Goal: Task Accomplishment & Management: Manage account settings

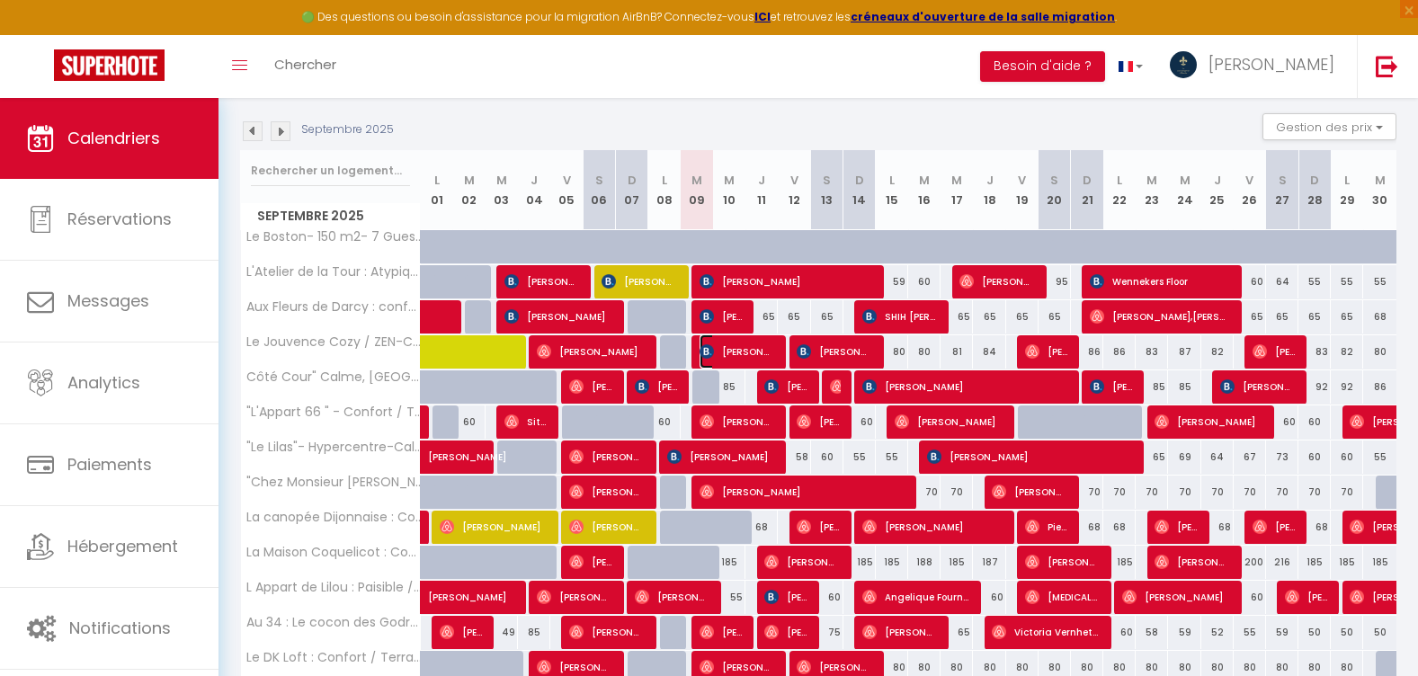
click at [753, 359] on span "[PERSON_NAME]" at bounding box center [738, 351] width 76 height 34
select select "OK"
select select "1"
select select "0"
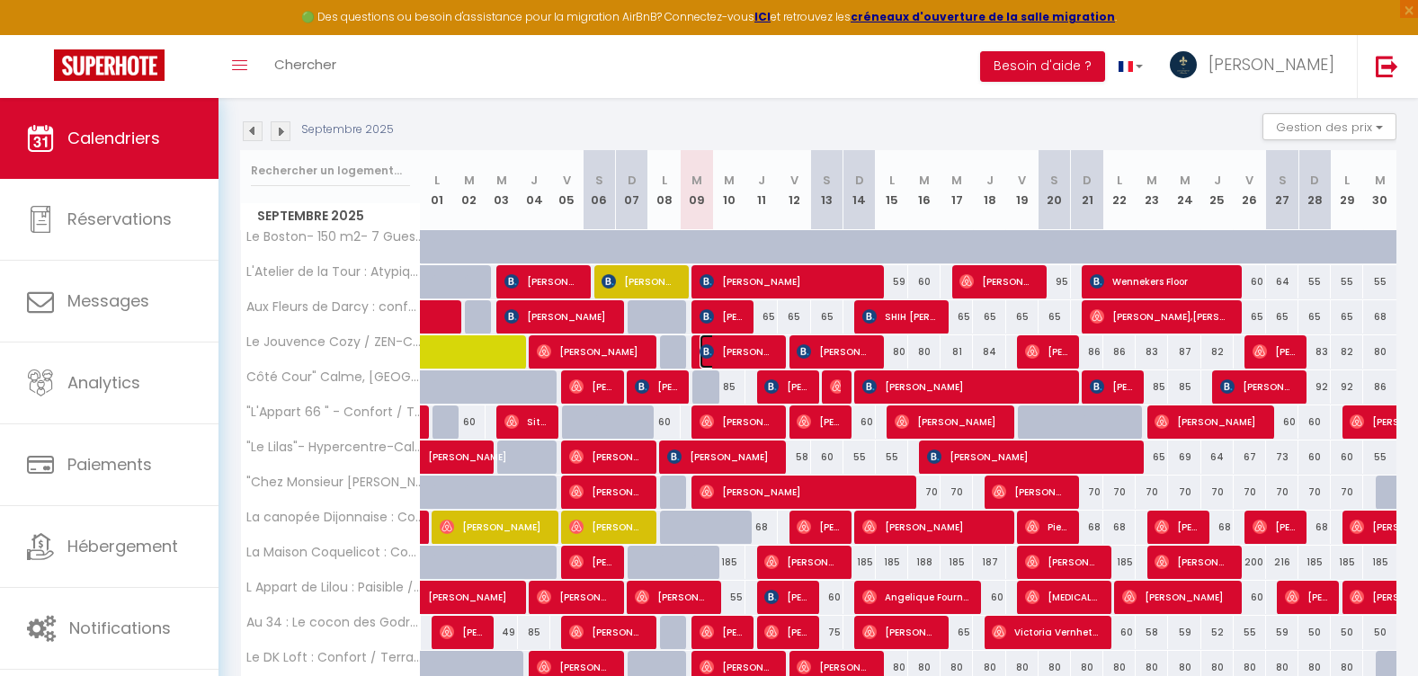
select select "1"
select select
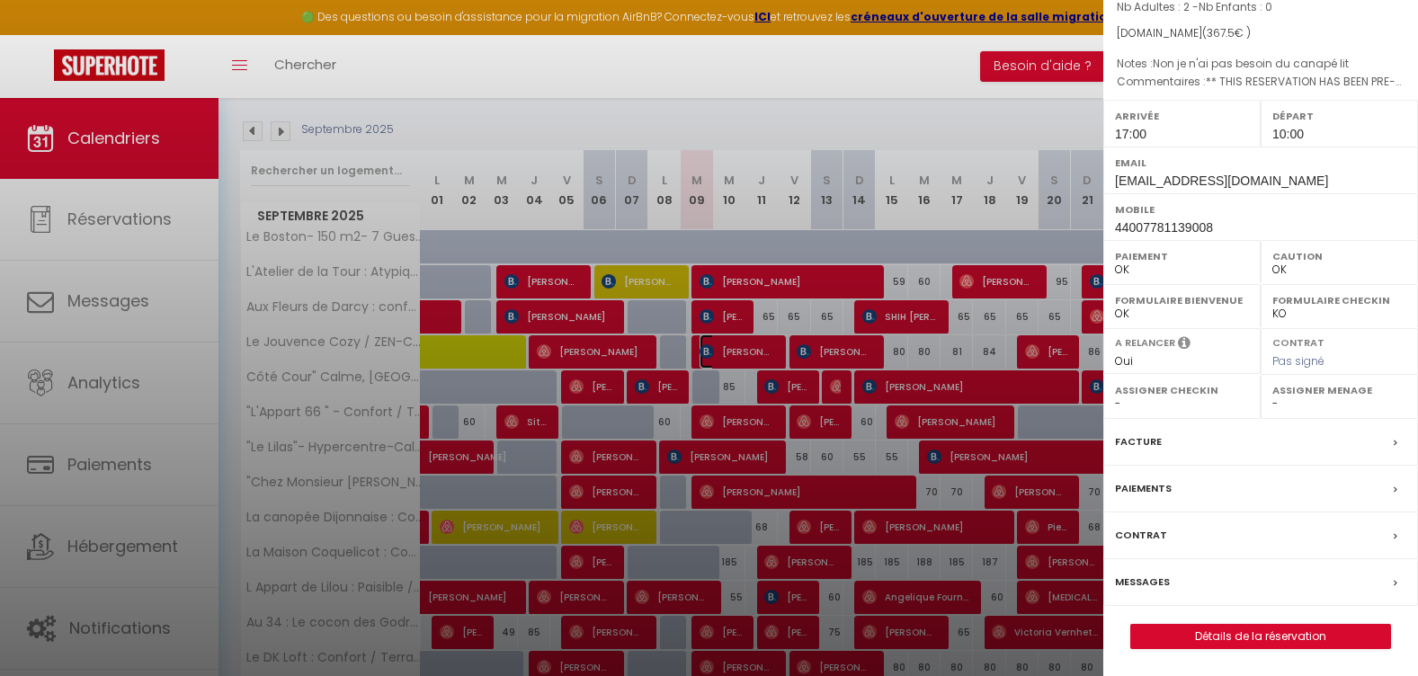
scroll to position [270, 0]
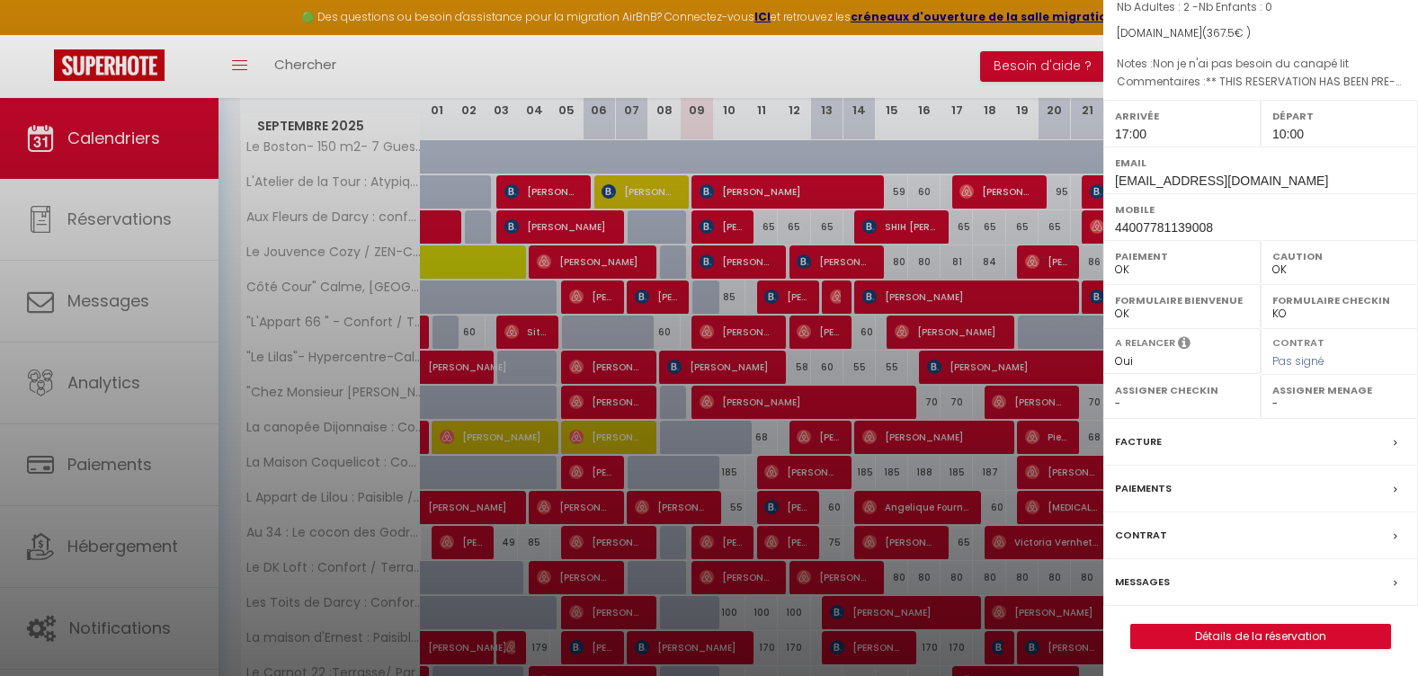
click at [1158, 575] on label "Messages" at bounding box center [1142, 582] width 55 height 19
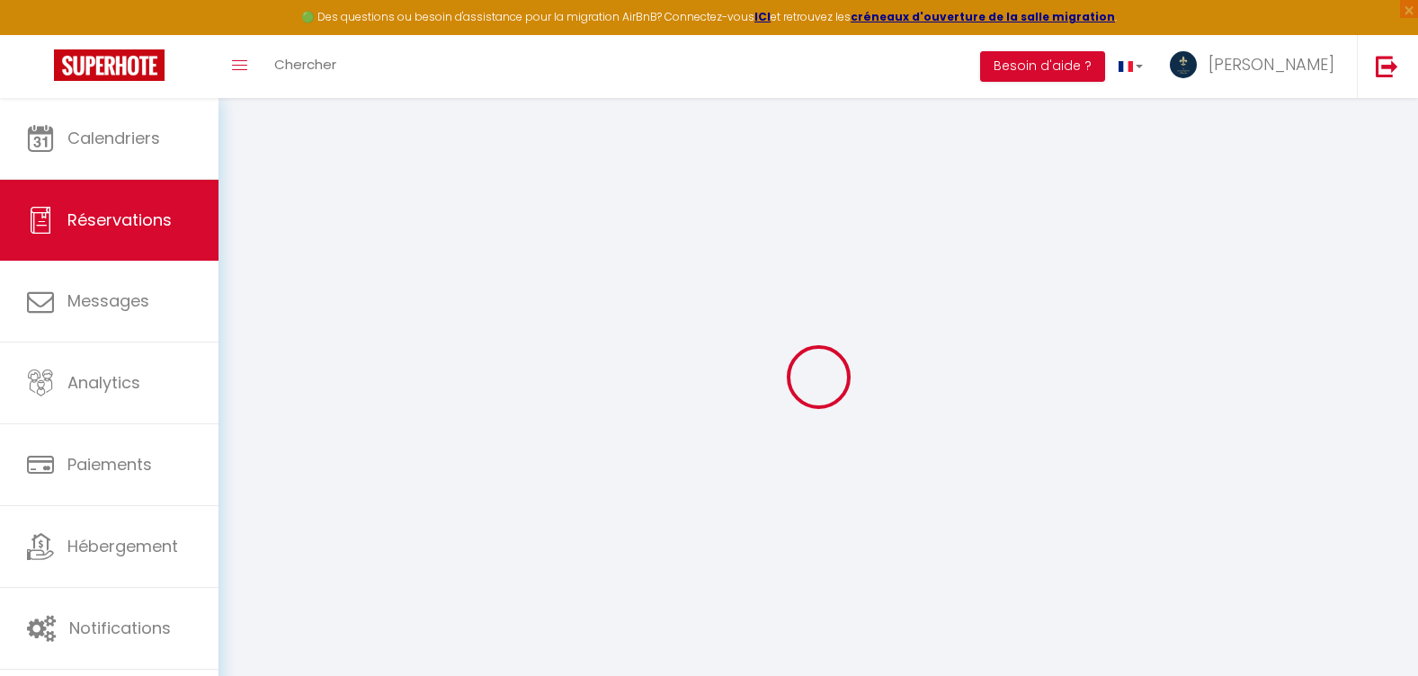
select select
checkbox input "false"
select index
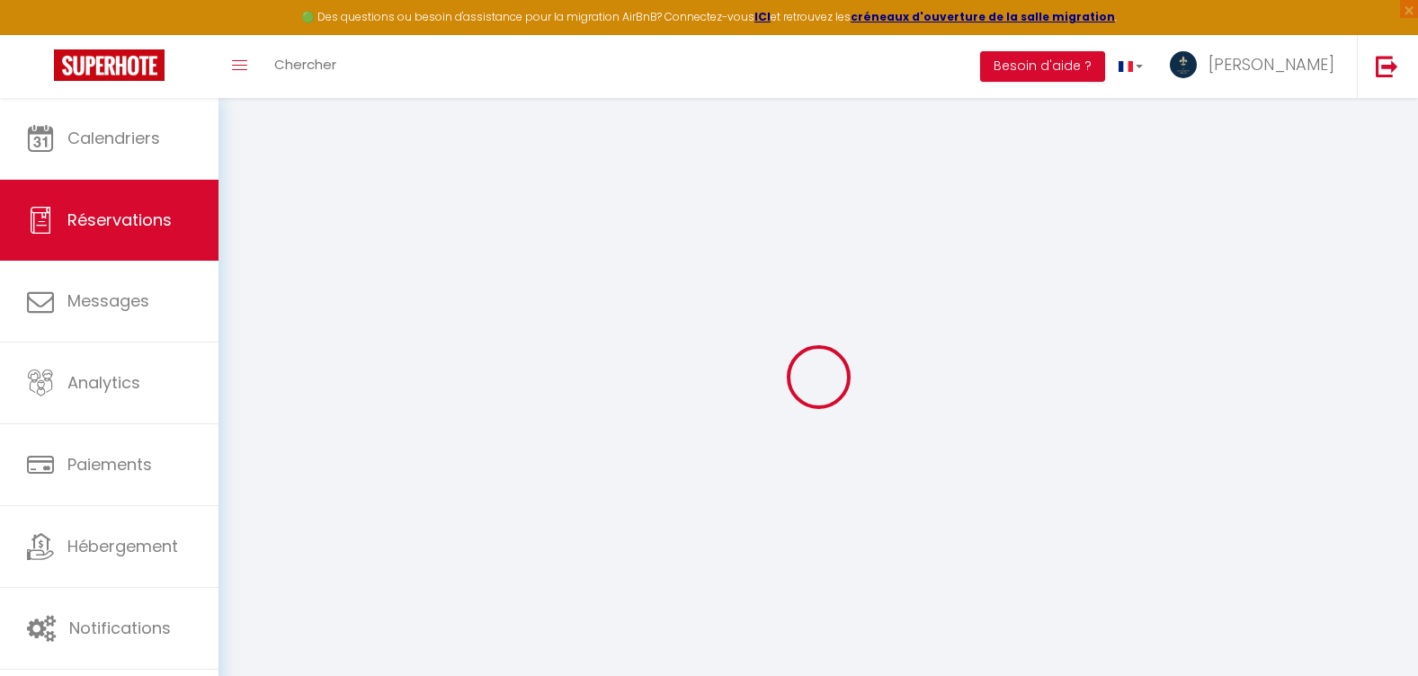
type textarea "** THIS RESERVATION HAS BEEN PRE-PAID ** Reservation has a cancellation grace p…"
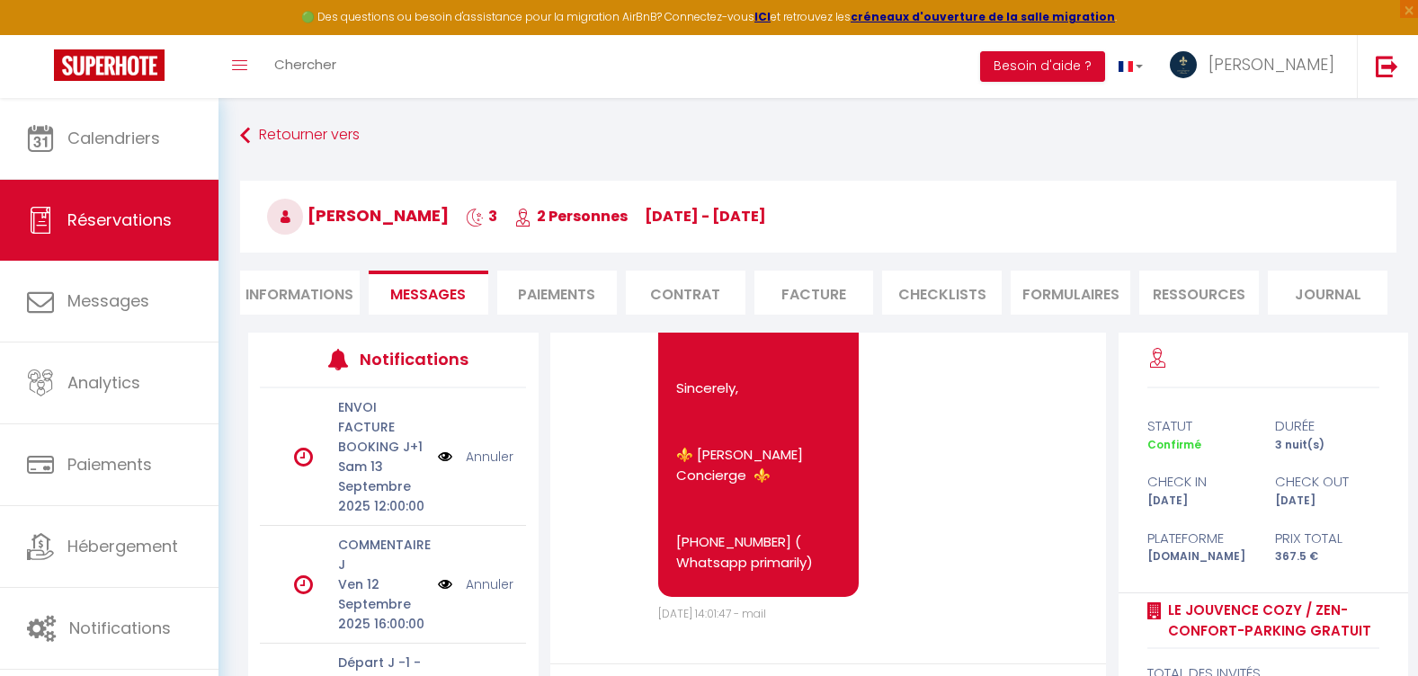
scroll to position [195, 0]
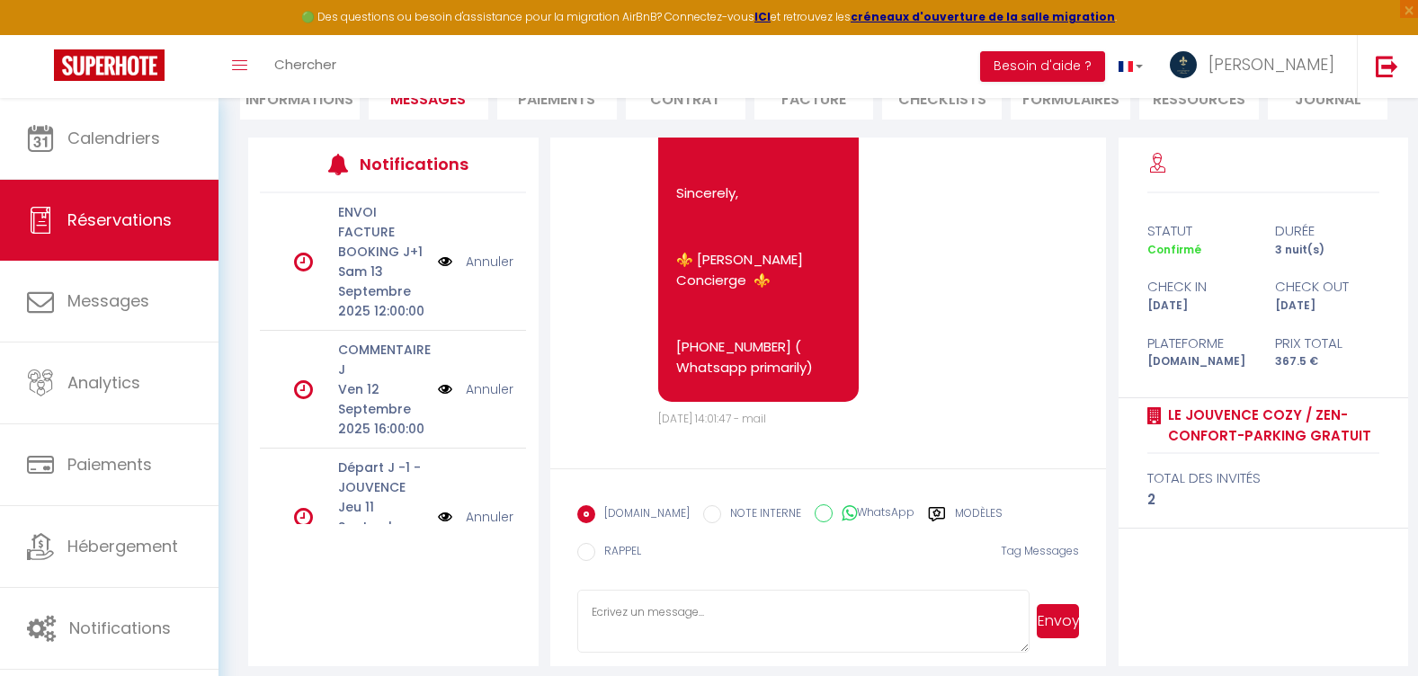
click at [653, 606] on textarea at bounding box center [803, 621] width 452 height 63
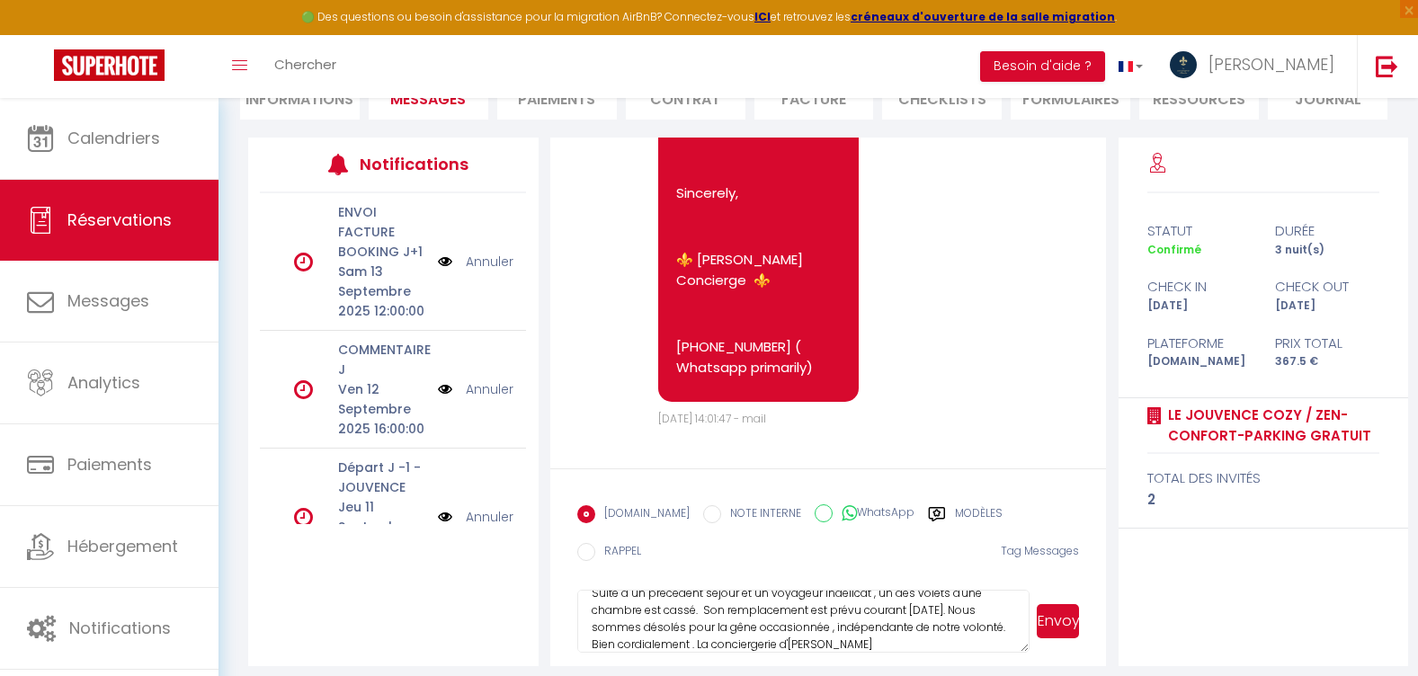
scroll to position [0, 0]
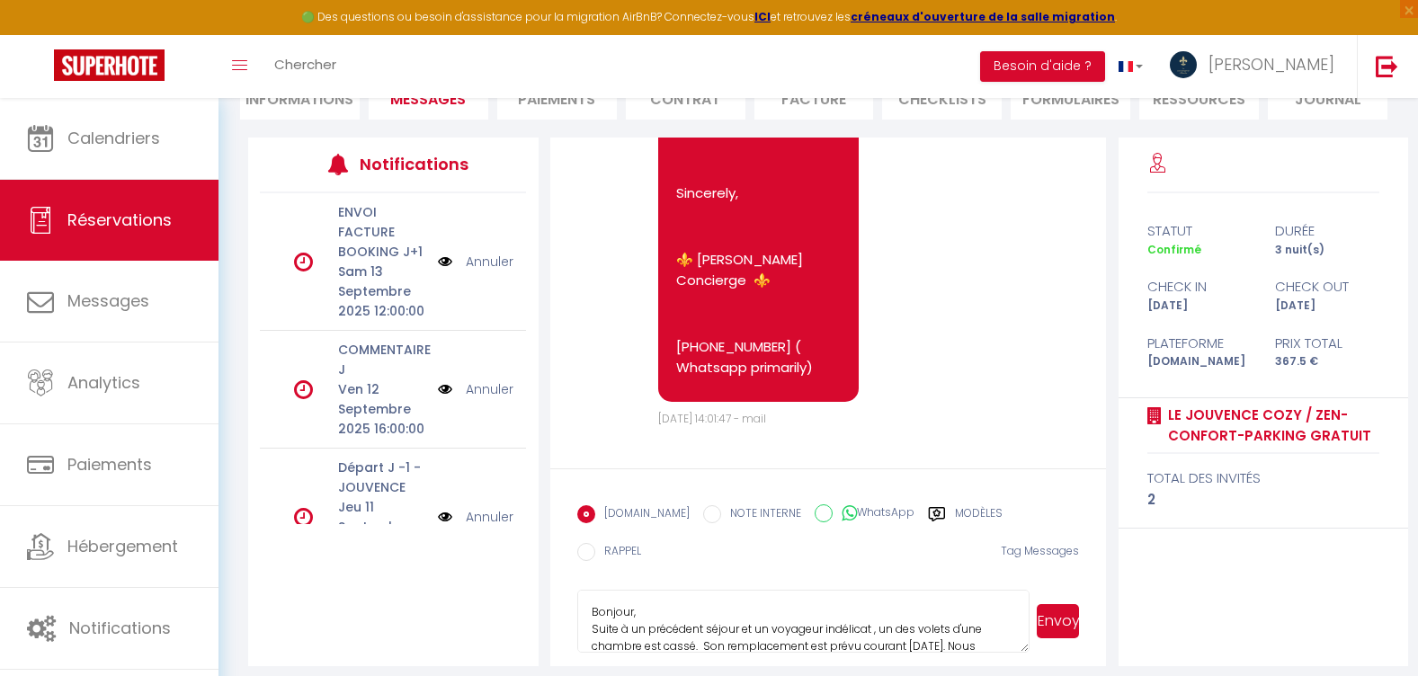
click at [874, 619] on textarea "Bonjour, Suite à un précédent séjour et un voyageur indélicat , un des volets d…" at bounding box center [803, 621] width 452 height 63
click at [985, 617] on textarea "Bonjour, Suite à un précédent séjour et un voyageur indélicat , un des volets d…" at bounding box center [803, 621] width 452 height 63
click at [593, 632] on textarea "Bonjour, Suite à un précédent séjour et un voyageur indélicat , un des volets d…" at bounding box center [803, 621] width 452 height 63
click at [721, 631] on textarea "Bonjour, Suite à un précédent séjour et un voyageur indélicat , un des volets d…" at bounding box center [803, 621] width 452 height 63
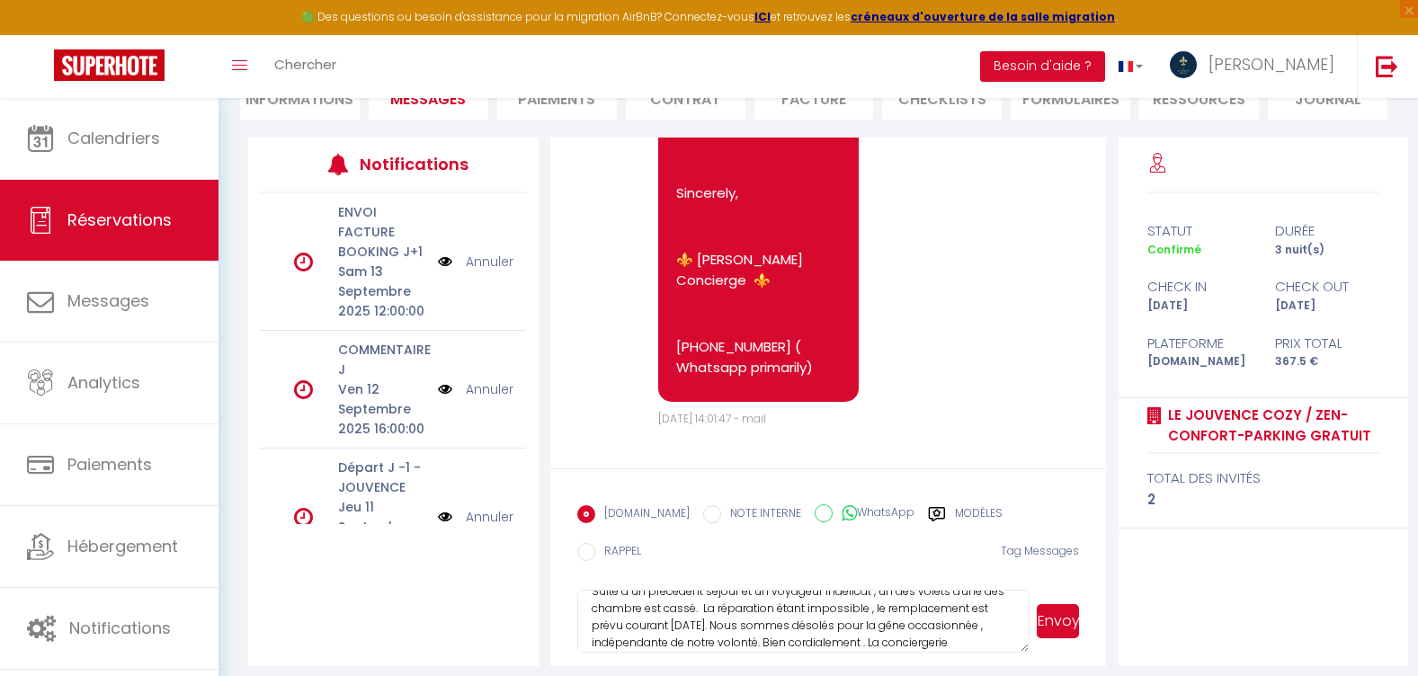
click at [588, 609] on textarea "Bonjour, Suite à un précédent séjour et un voyageur indélicat , un des volets d…" at bounding box center [803, 621] width 452 height 63
click at [1002, 622] on textarea "Bonjour, Suite à un précédent séjour et un voyageur indélicat , un des volets d…" at bounding box center [803, 621] width 452 height 63
type textarea "Bonjour, Suite à un précédent séjour et un voyageur indélicat , un des volets d…"
click at [1063, 621] on button "Envoyer" at bounding box center [1058, 621] width 42 height 34
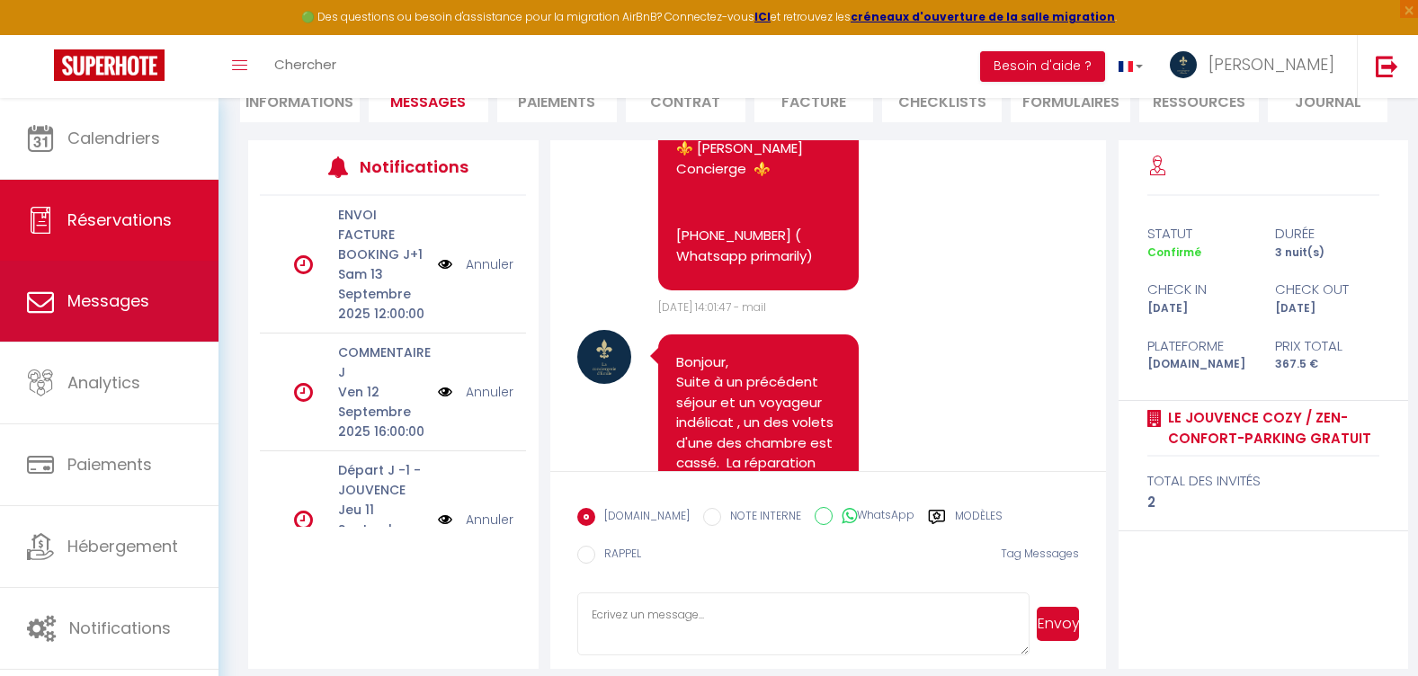
scroll to position [90, 0]
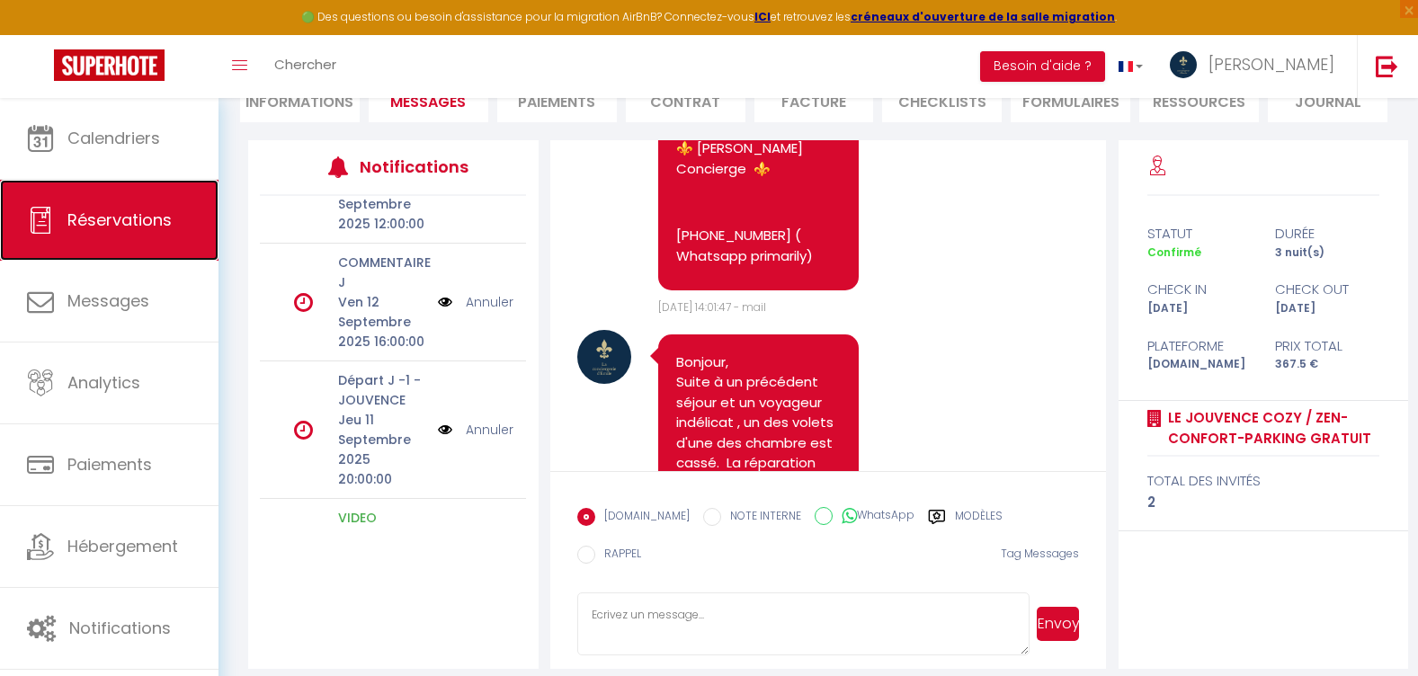
click at [127, 228] on span "Réservations" at bounding box center [119, 220] width 104 height 22
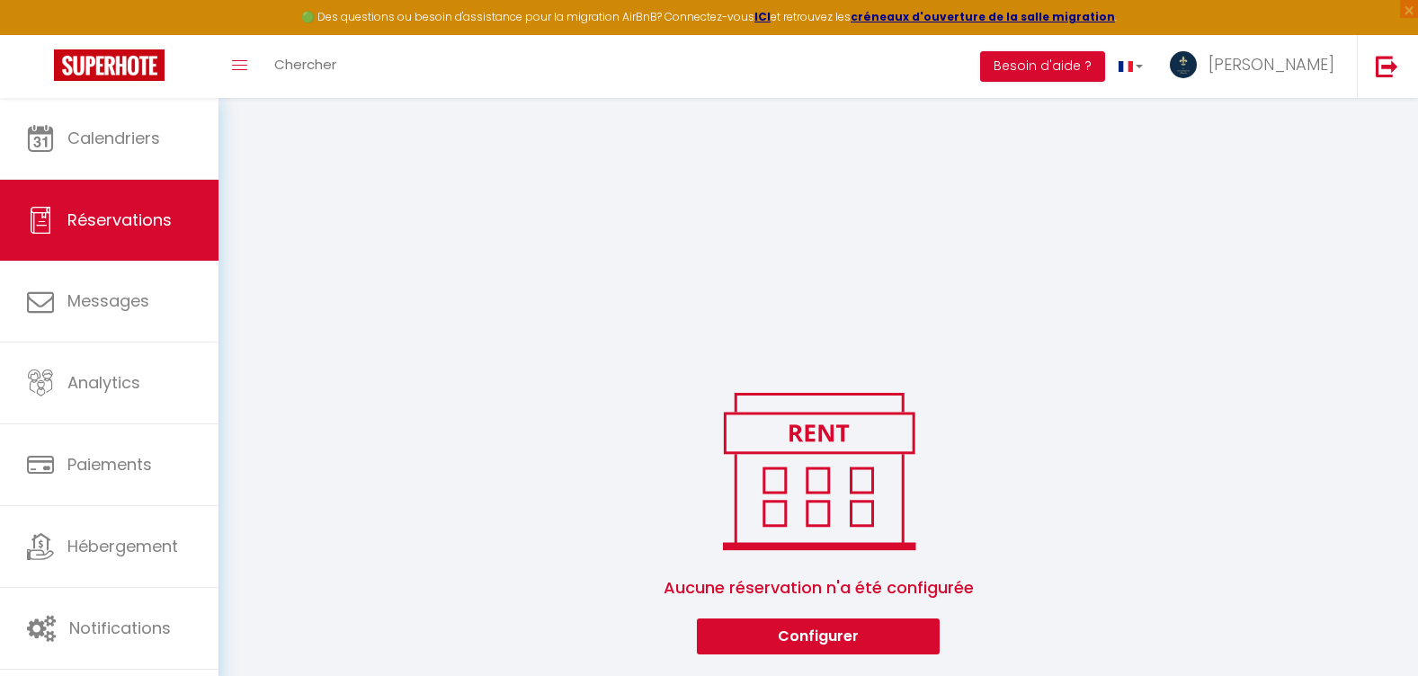
scroll to position [1253, 0]
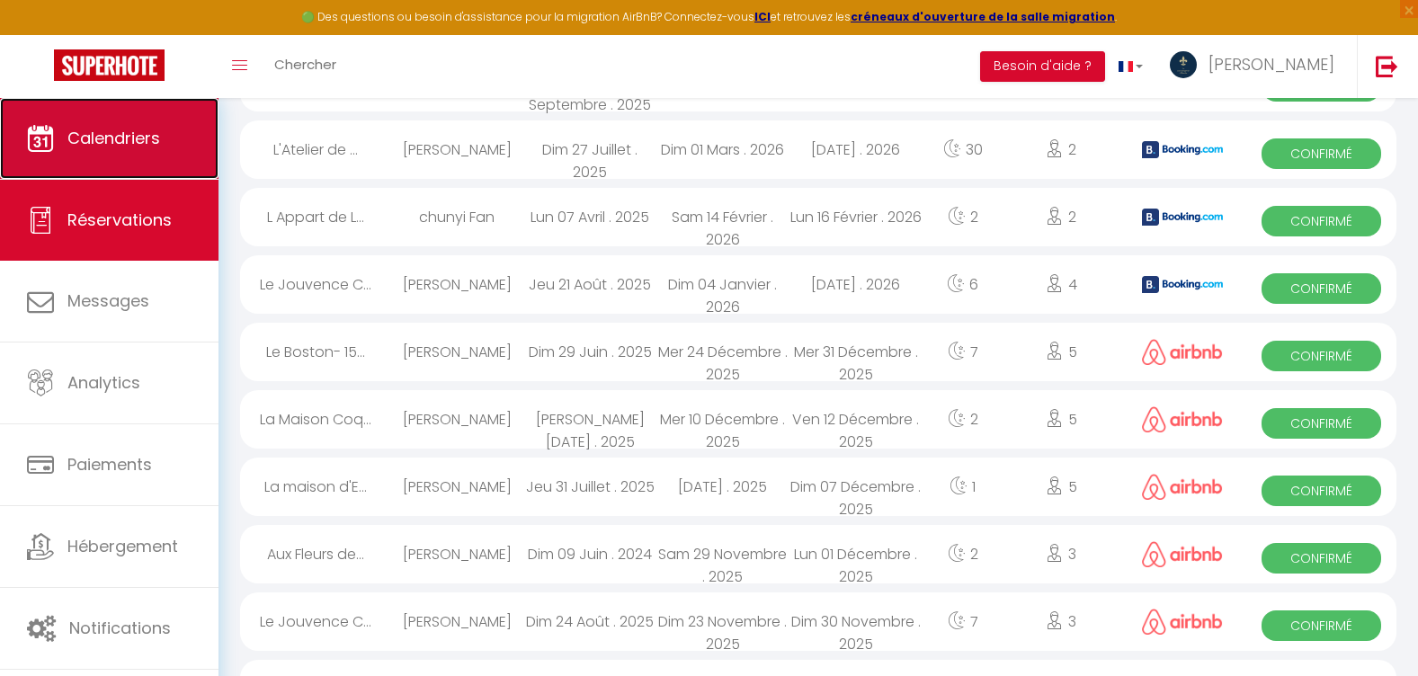
click at [170, 154] on link "Calendriers" at bounding box center [109, 138] width 218 height 81
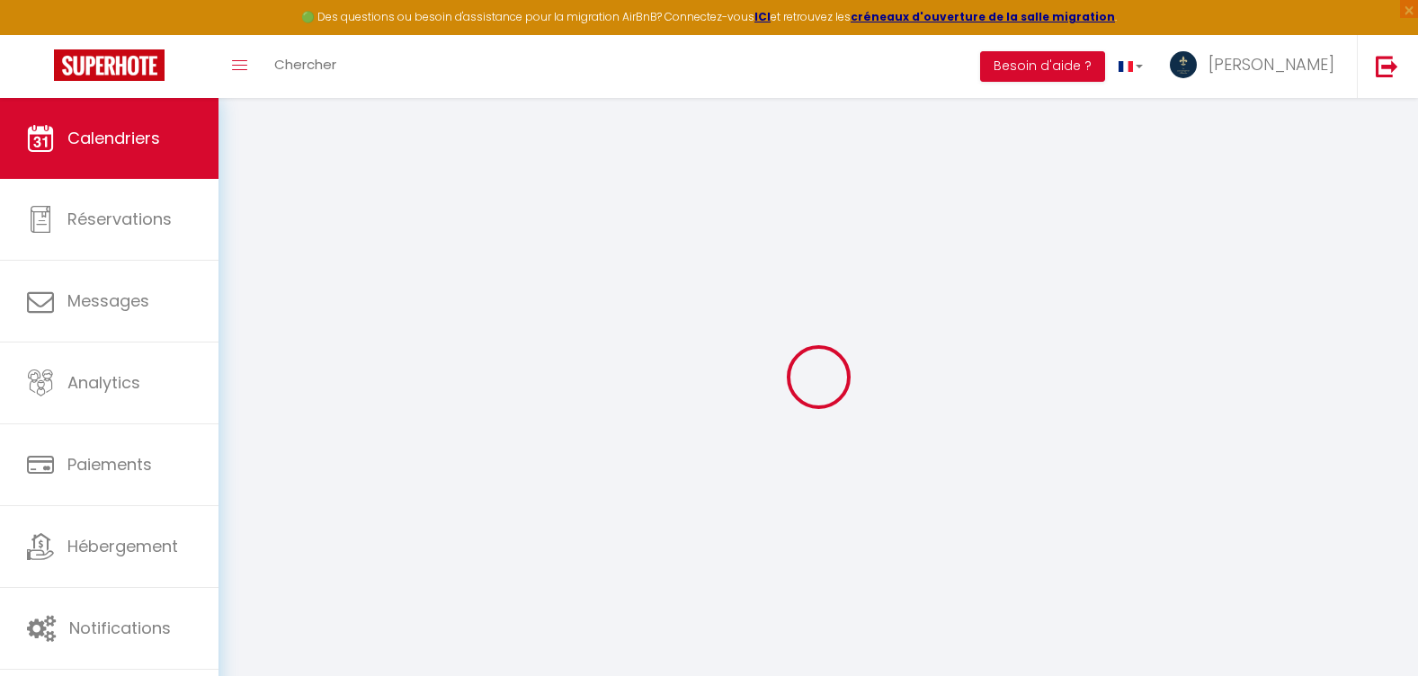
select select
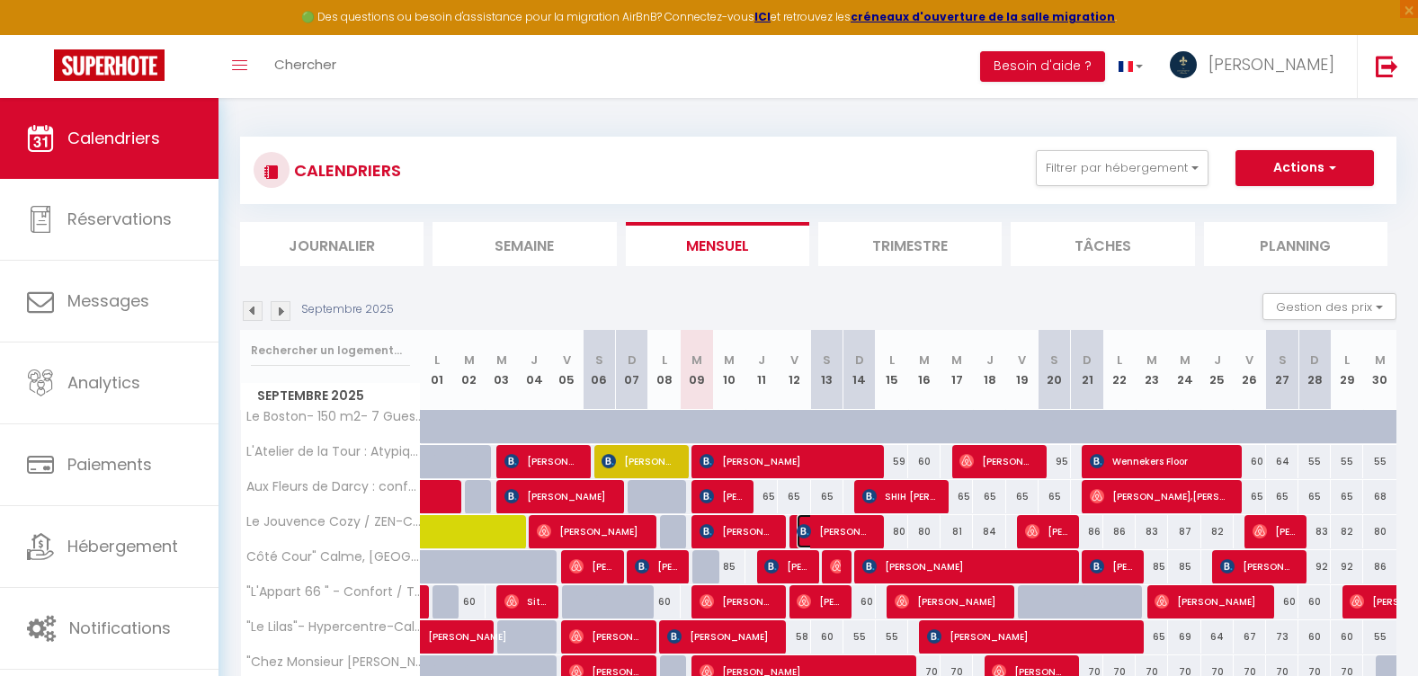
click at [833, 535] on span "[PERSON_NAME]" at bounding box center [835, 531] width 76 height 34
select select "OK"
select select "1"
select select "0"
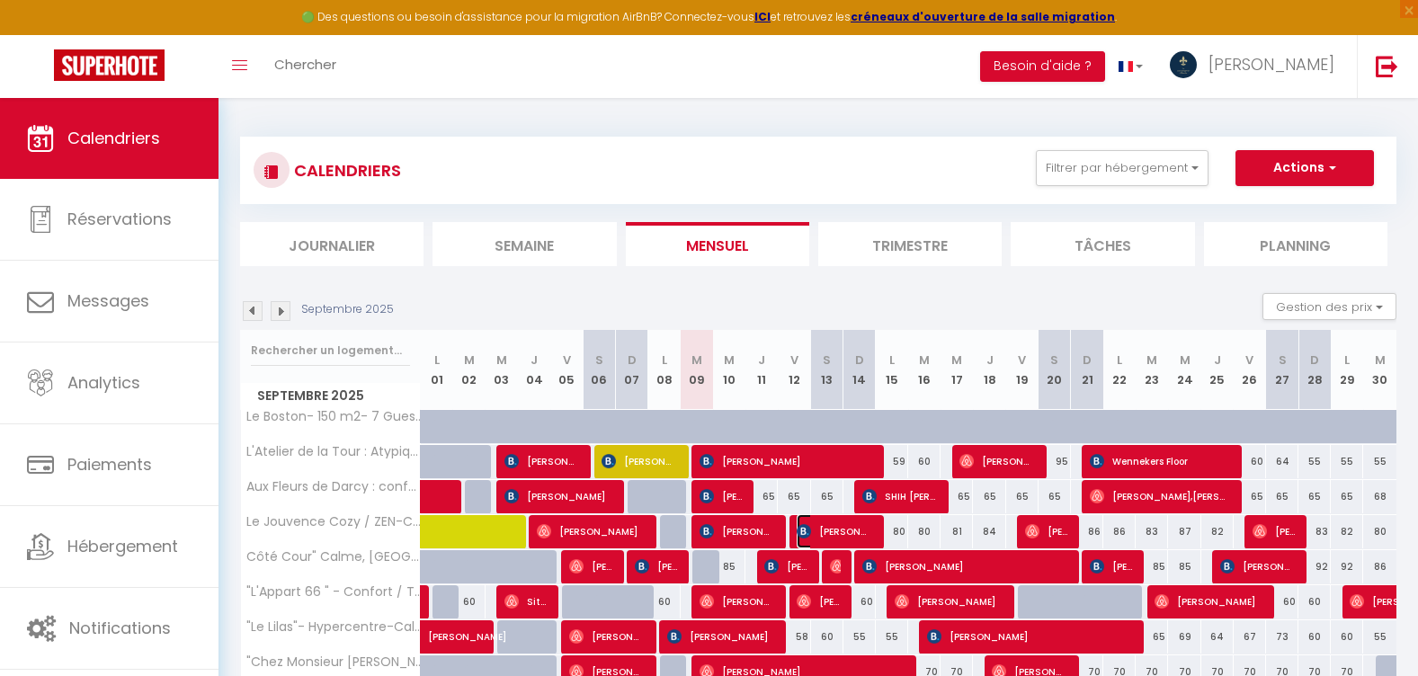
select select "1"
select select
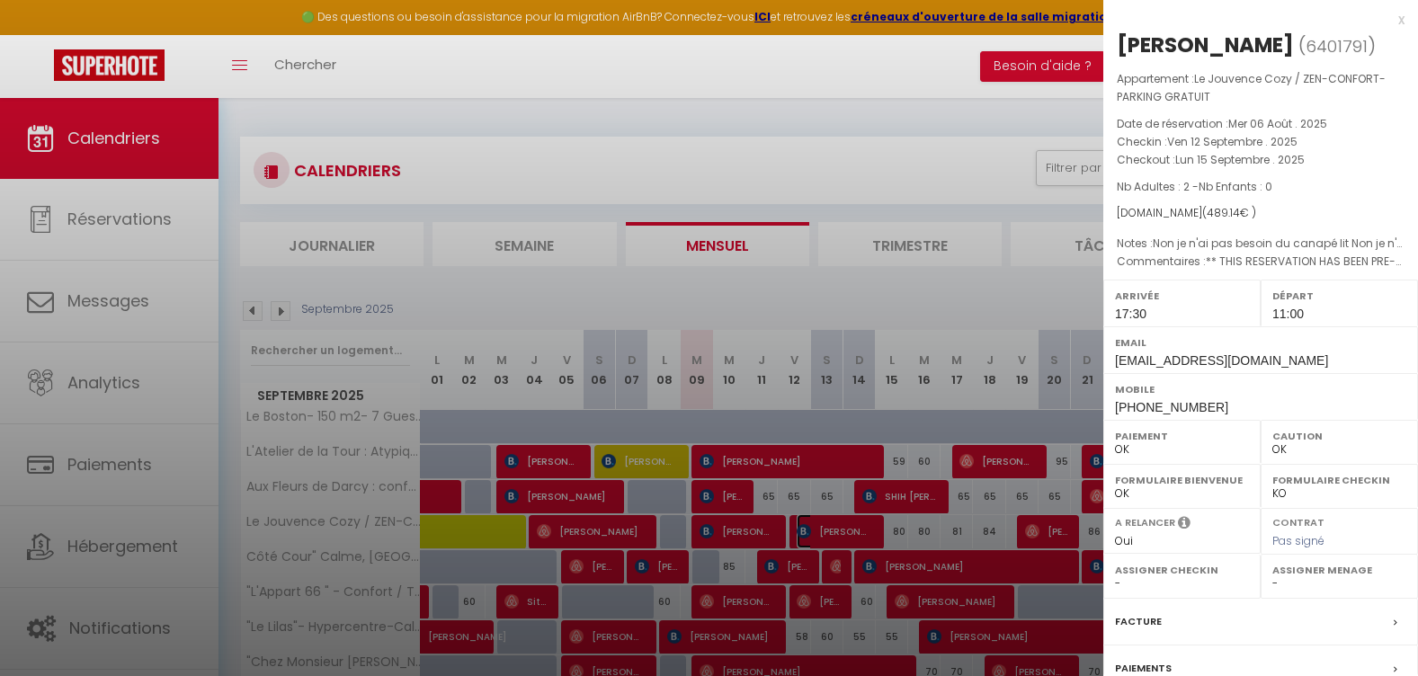
scroll to position [180, 0]
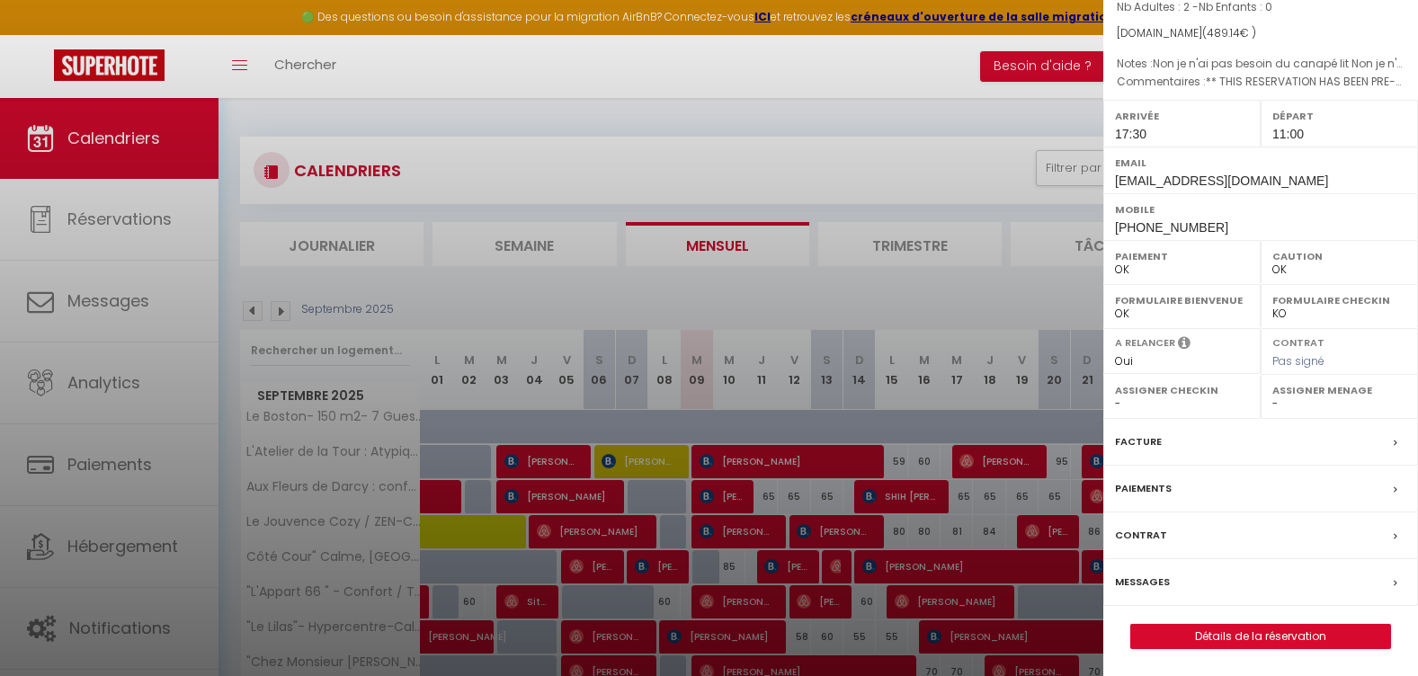
click at [1149, 582] on label "Messages" at bounding box center [1142, 582] width 55 height 19
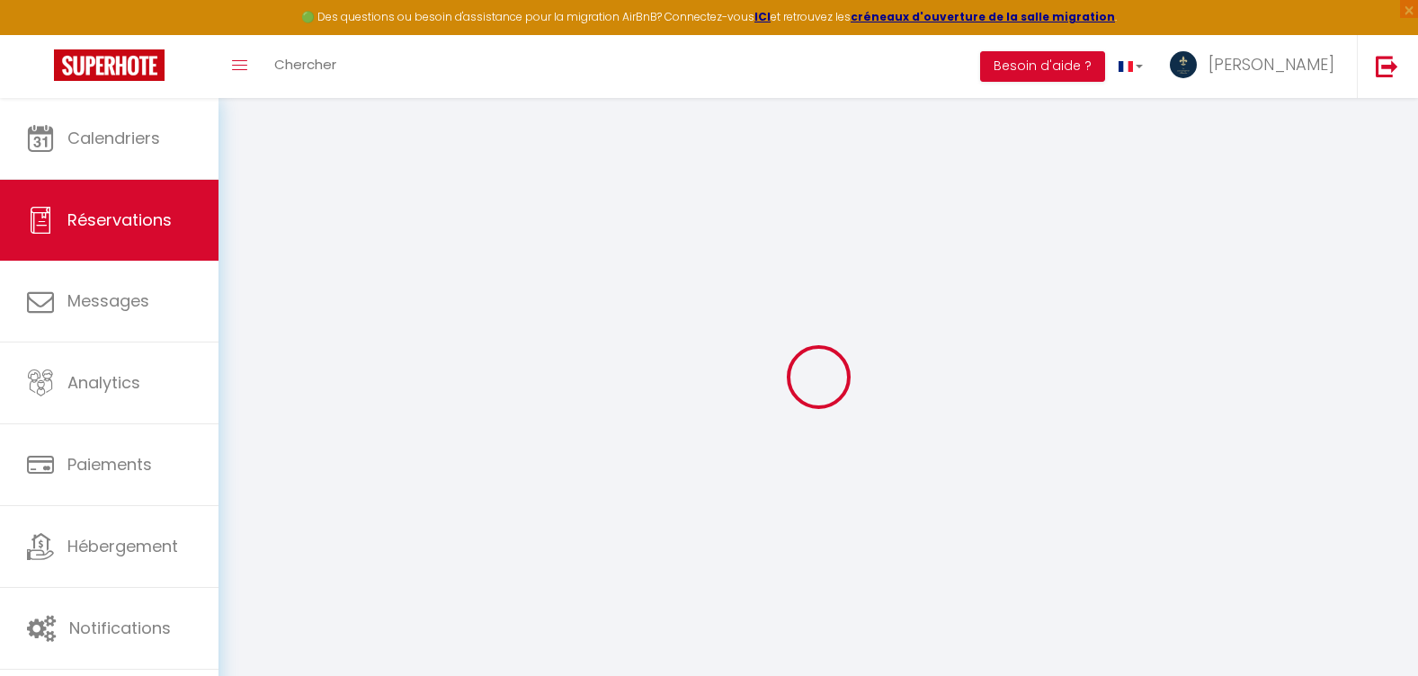
select select
checkbox input "false"
select index
type textarea "** THIS RESERVATION HAS BEEN PRE-PAID ** Reservation has a cancellation grace p…"
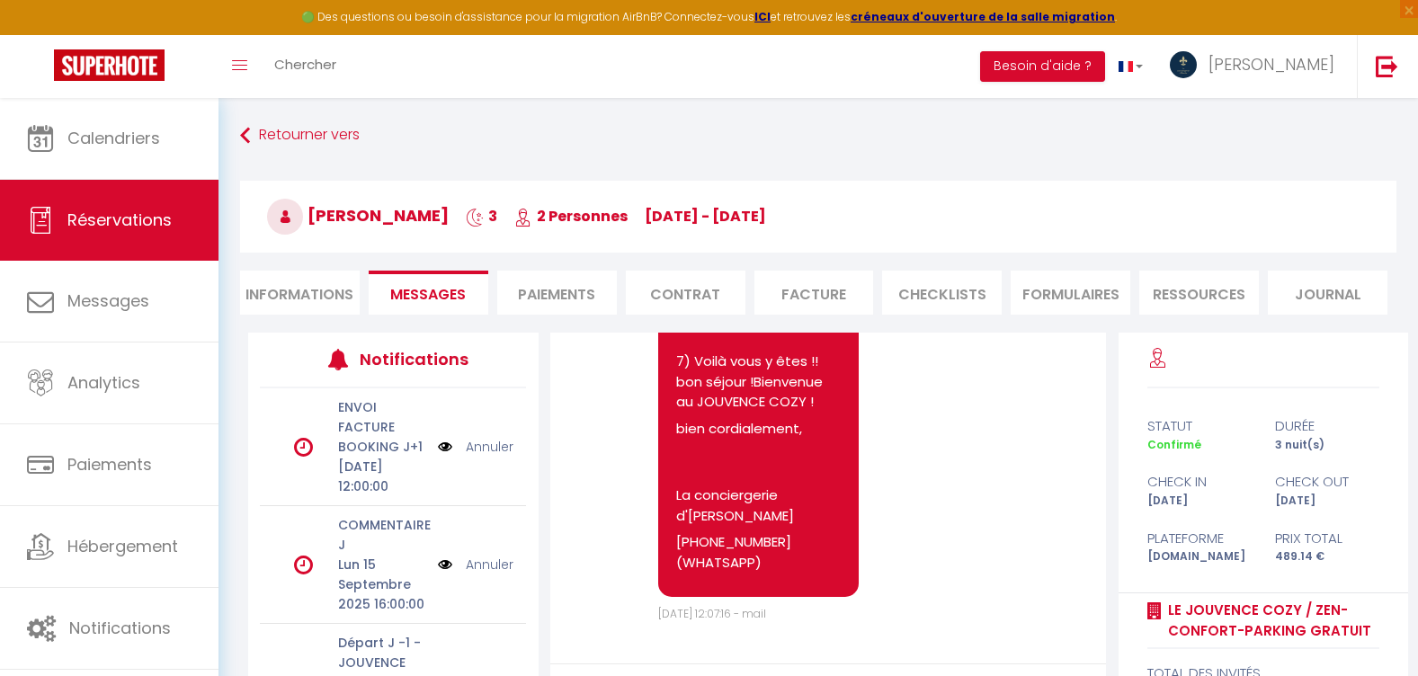
scroll to position [195, 0]
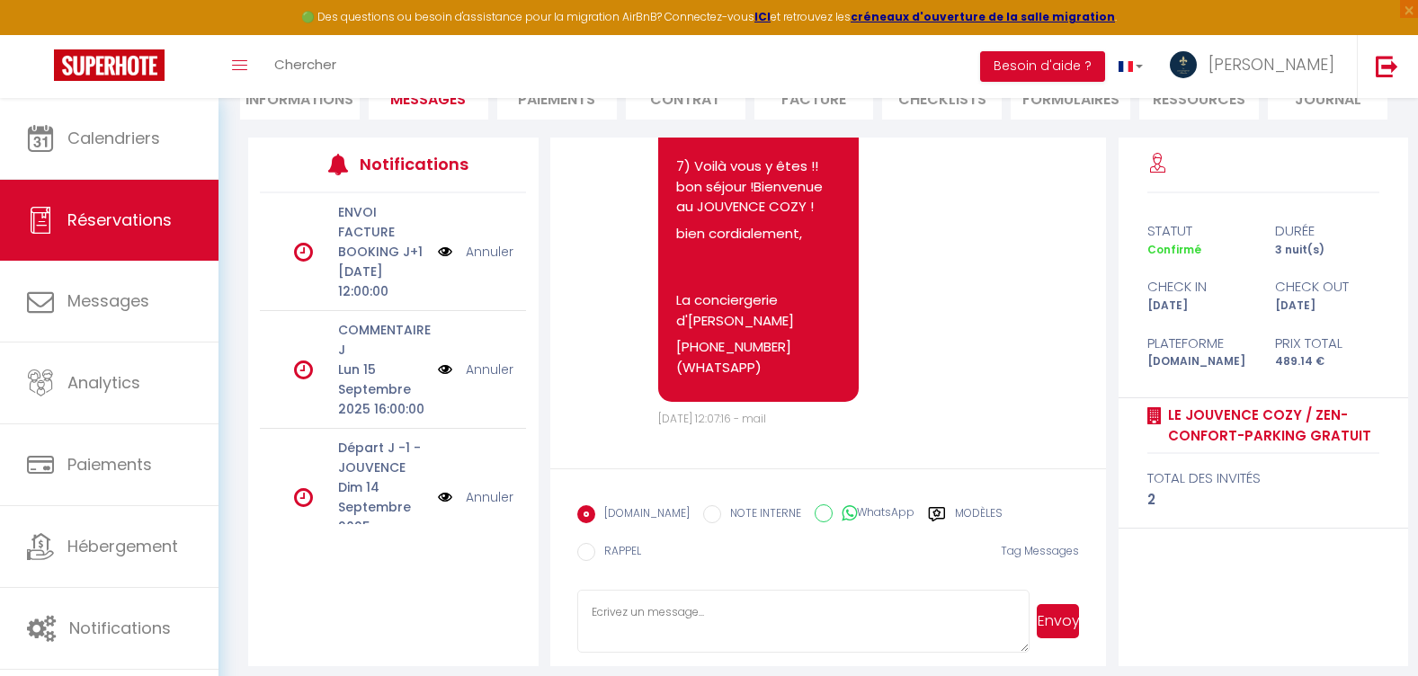
click at [688, 590] on textarea at bounding box center [803, 621] width 452 height 63
paste textarea "Bonjour, Suite à un précédent séjour et un voyageur indélicat , un des volets d…"
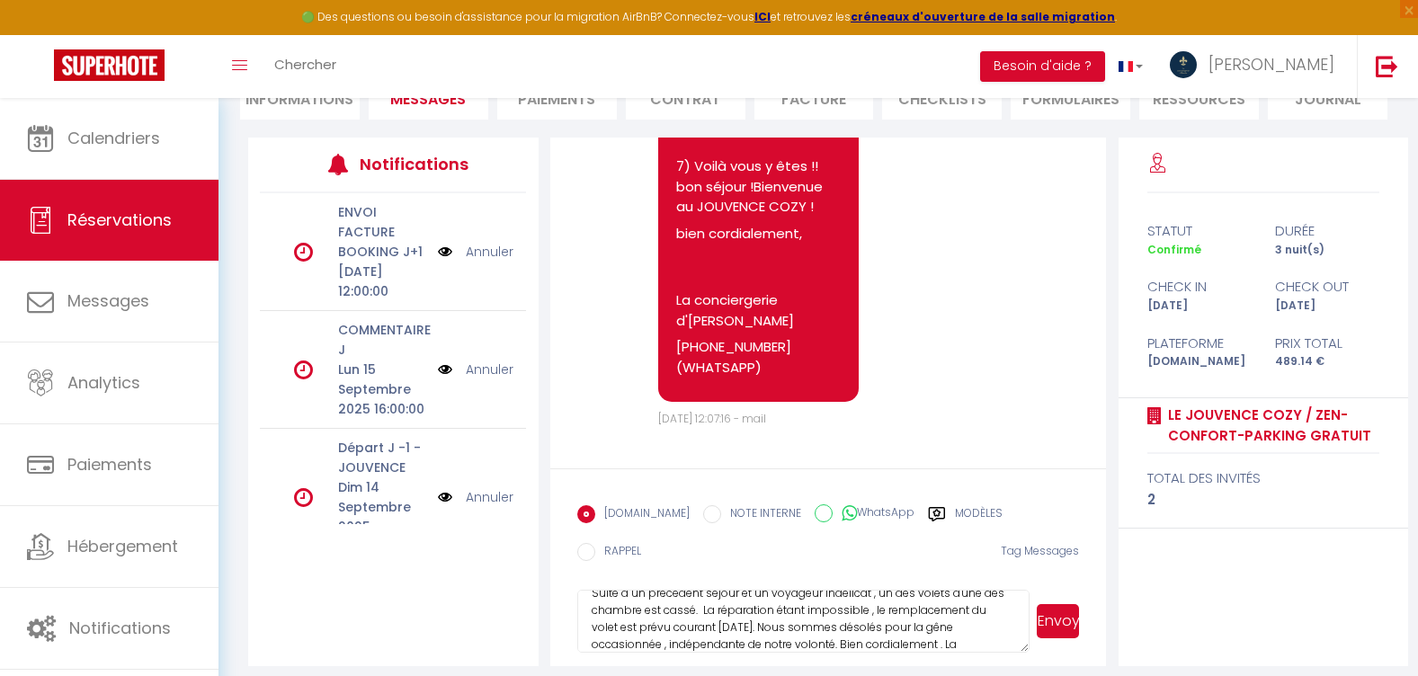
scroll to position [67, 0]
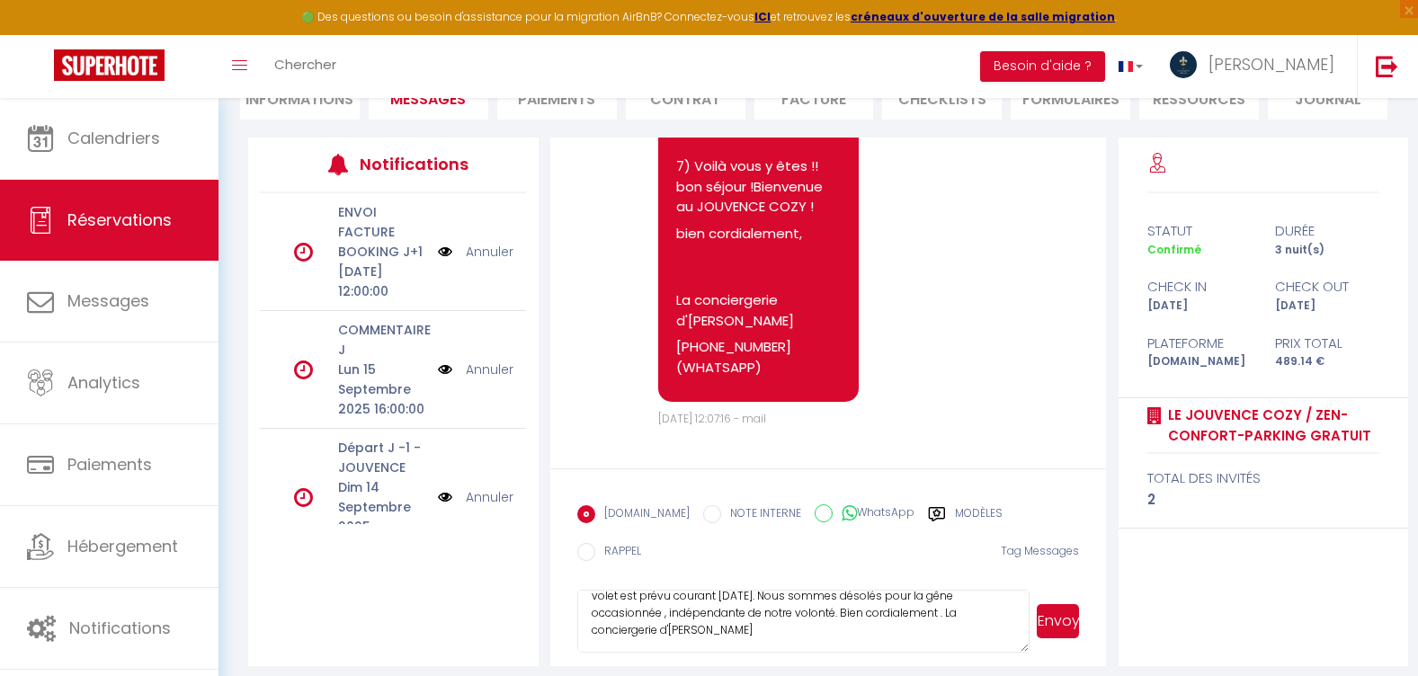
type textarea "Bonjour, Suite à un précédent séjour et un voyageur indélicat , un des volets d…"
click at [1062, 604] on button "Envoyer" at bounding box center [1058, 621] width 42 height 34
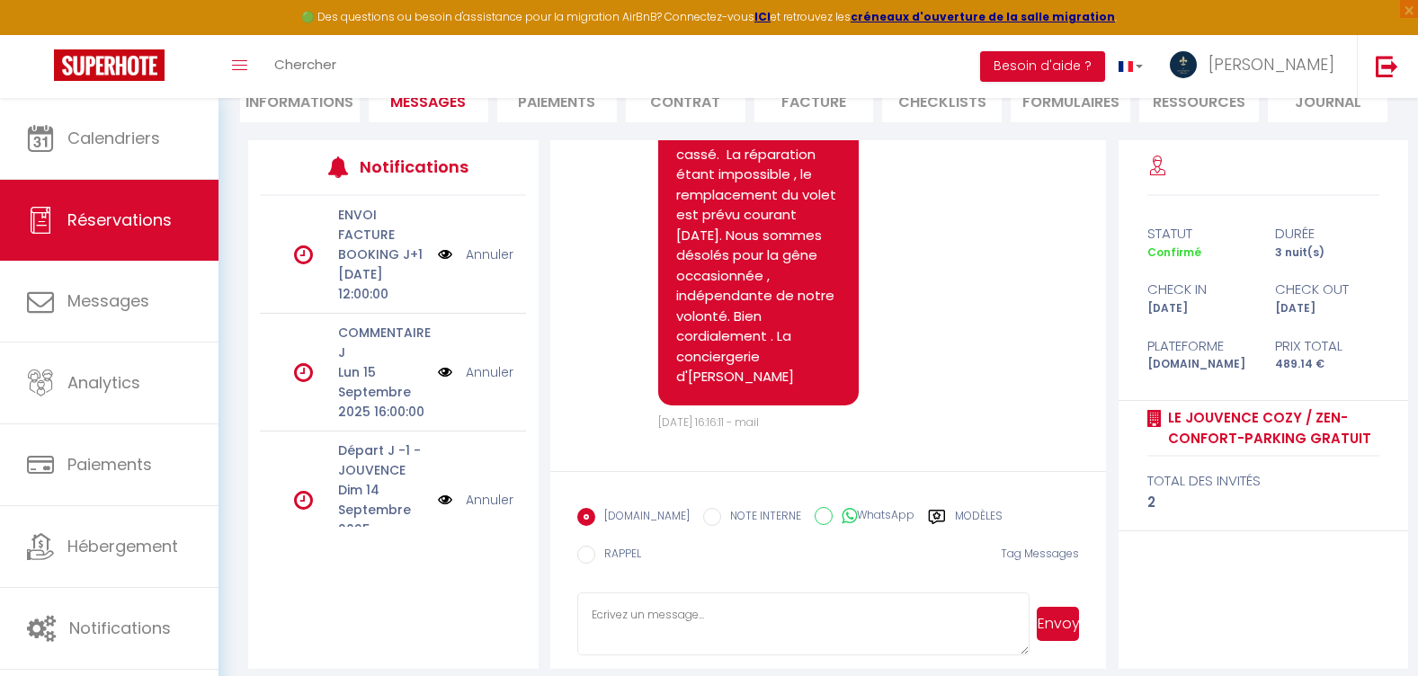
scroll to position [0, 0]
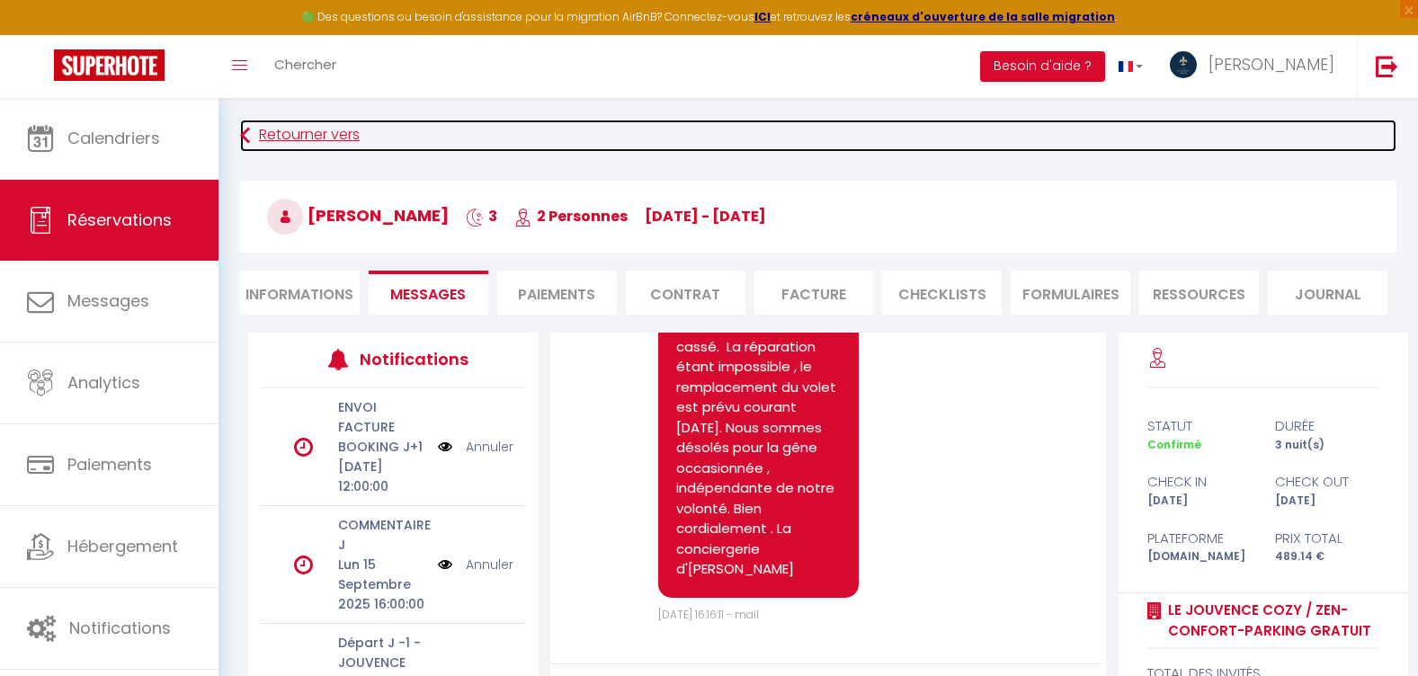
click at [306, 143] on link "Retourner vers" at bounding box center [818, 136] width 1156 height 32
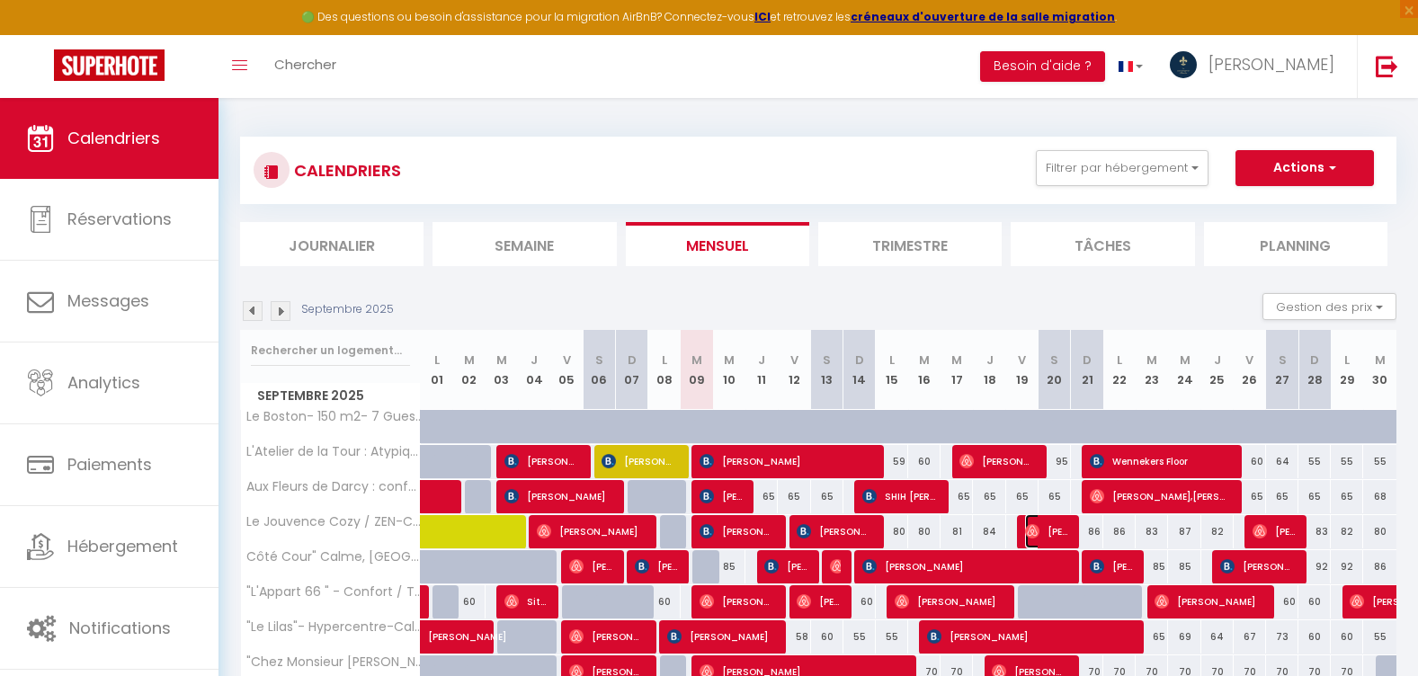
click at [1056, 527] on span "[PERSON_NAME]" at bounding box center [1046, 531] width 43 height 34
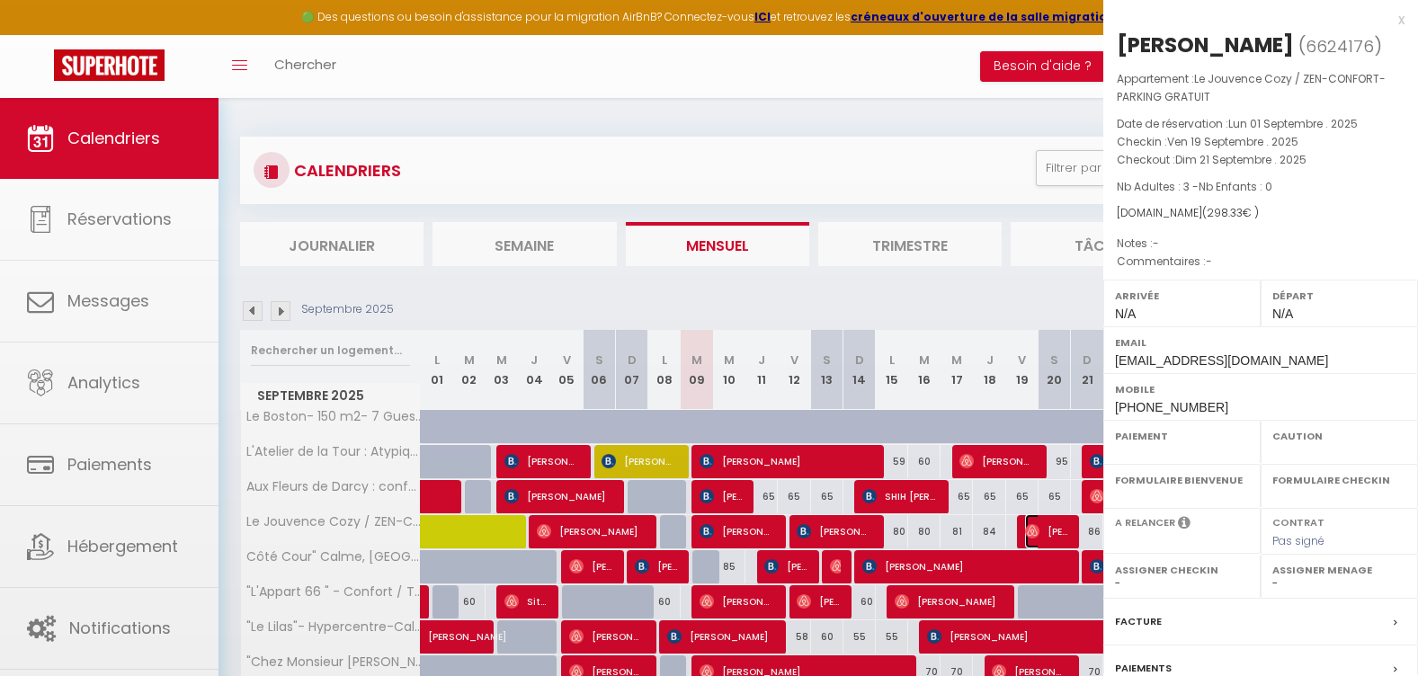
select select "OK"
select select "0"
select select "1"
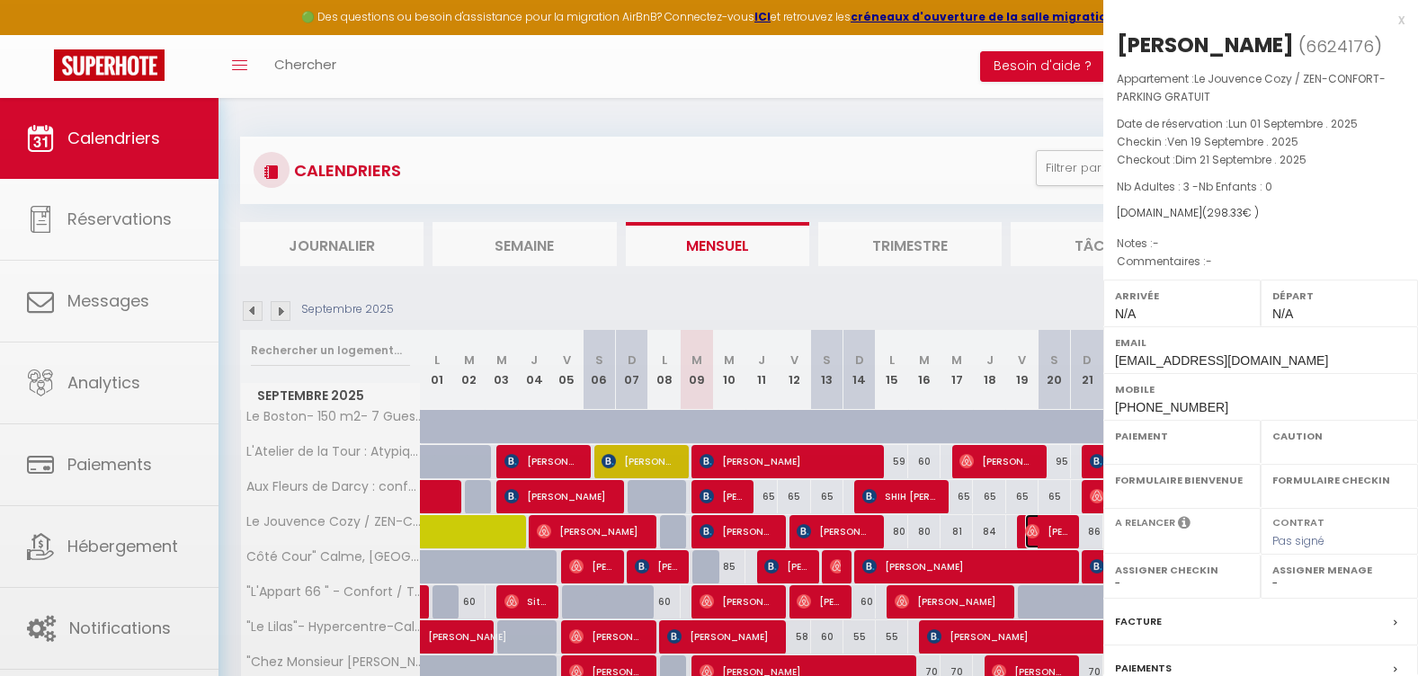
select select
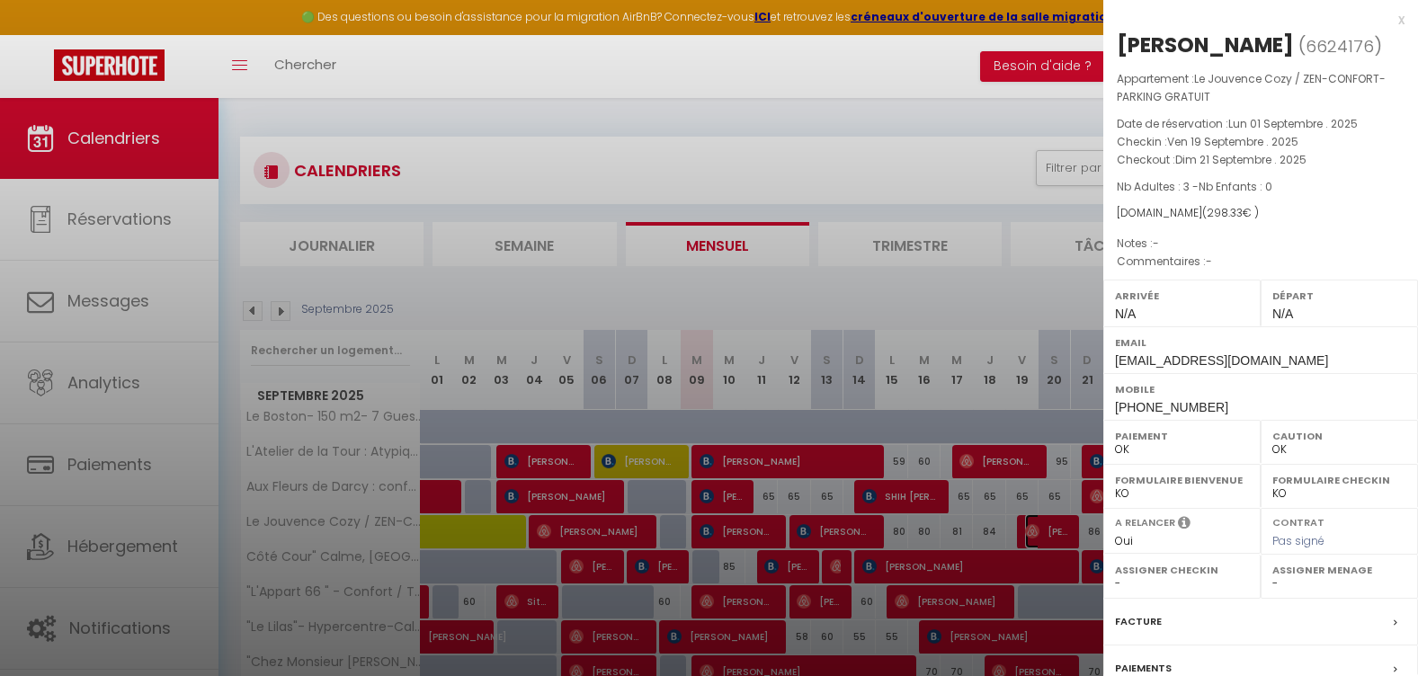
scroll to position [180, 0]
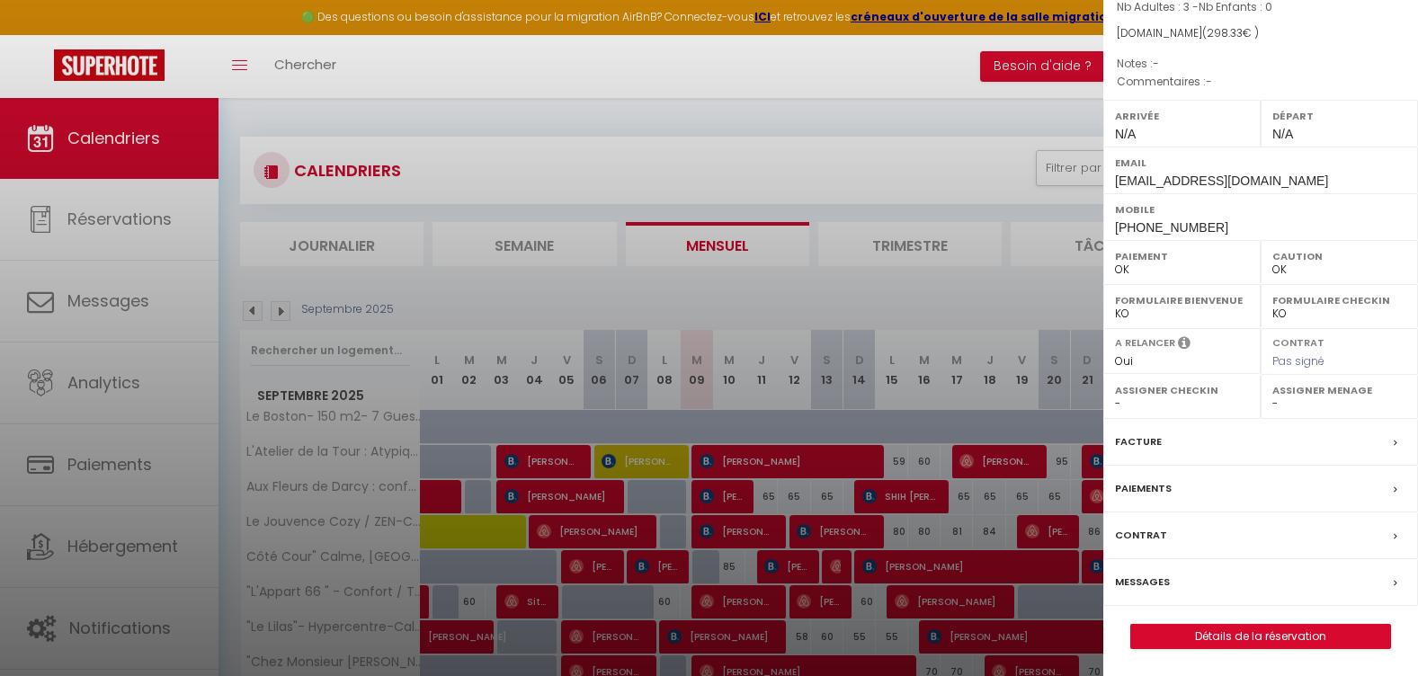
click at [1144, 584] on label "Messages" at bounding box center [1142, 582] width 55 height 19
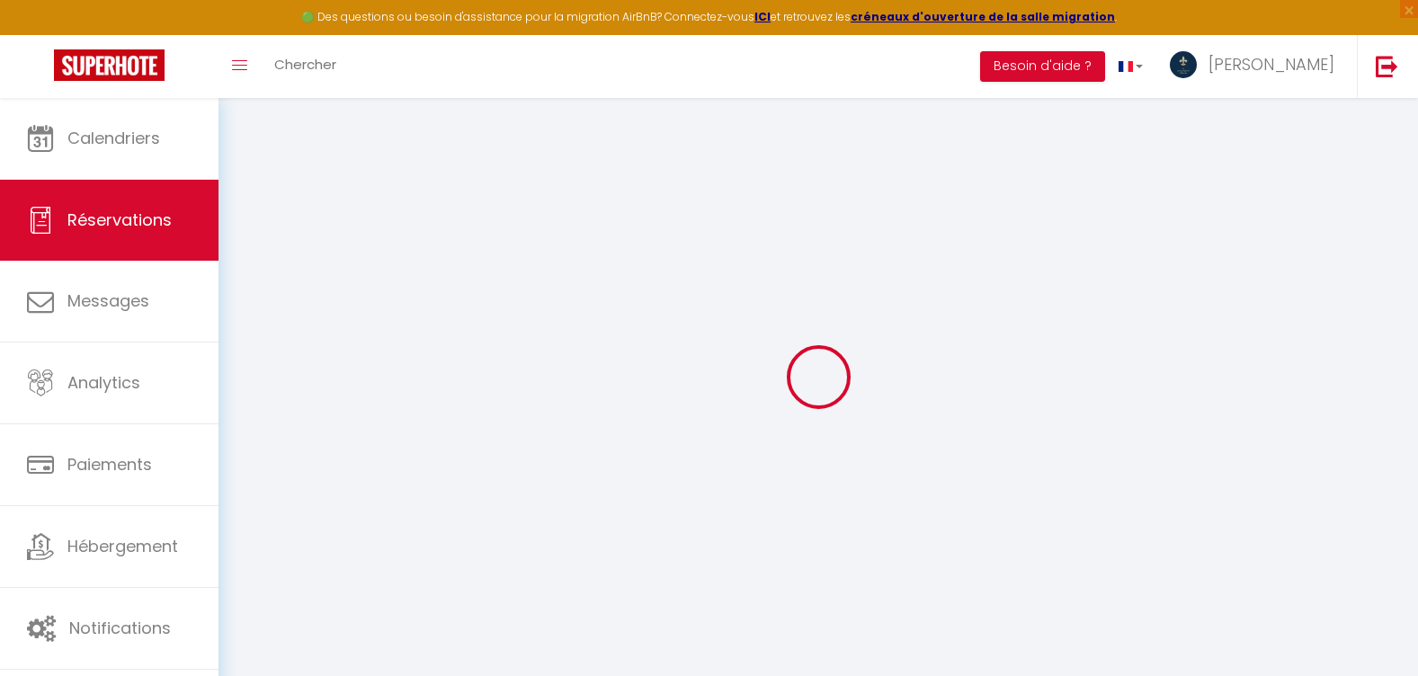
select select
checkbox input "false"
select index
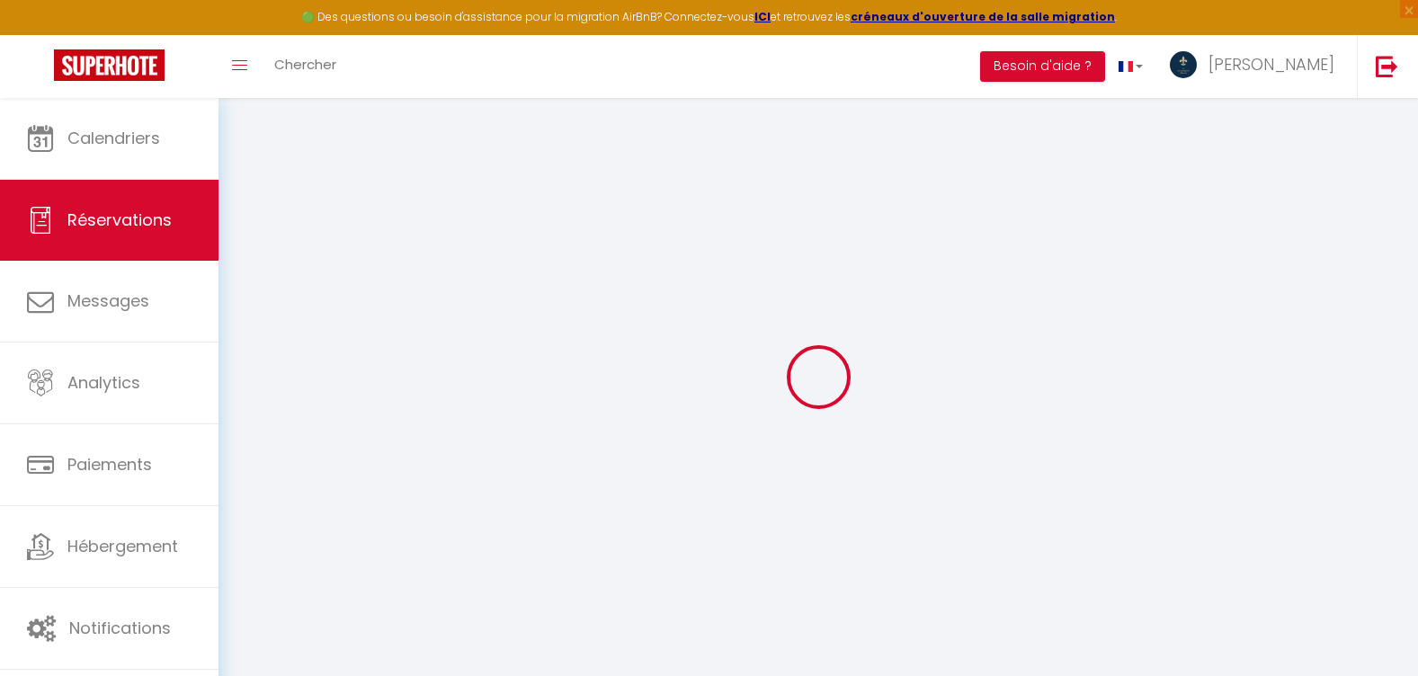
select select
checkbox input "false"
select index
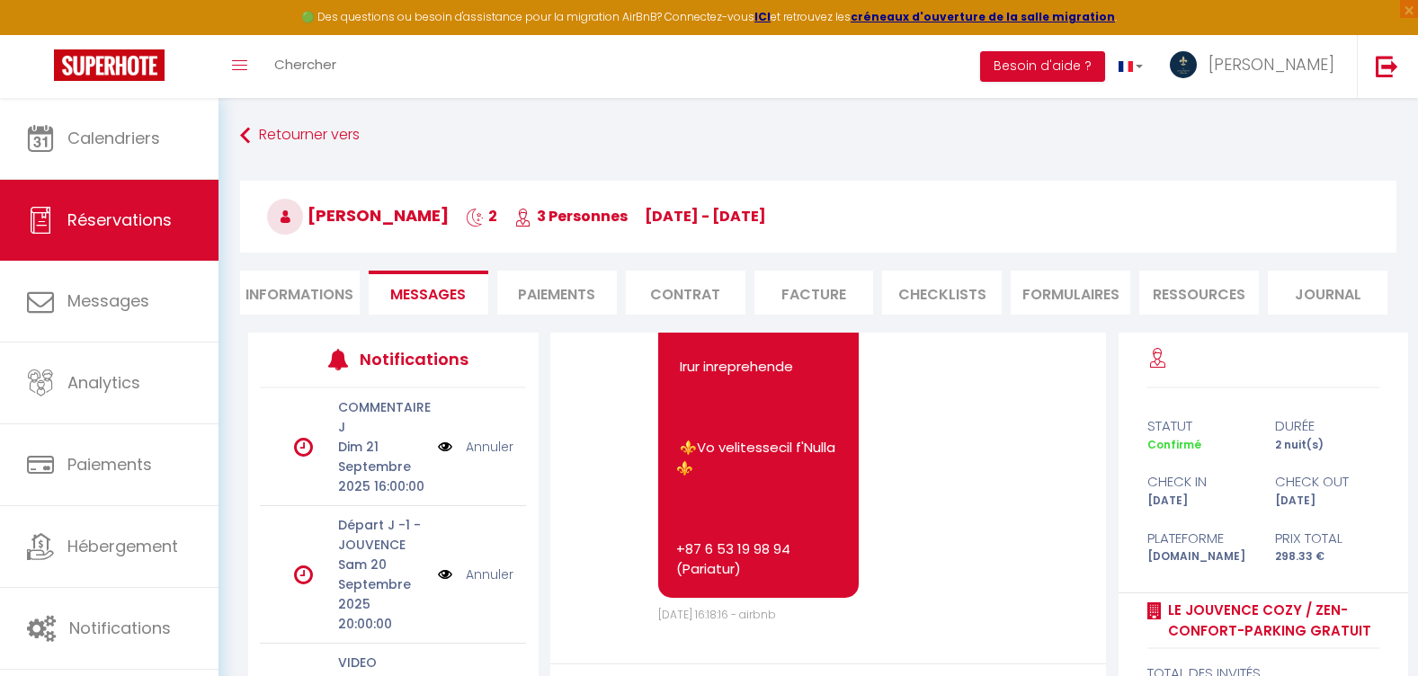
scroll to position [169, 0]
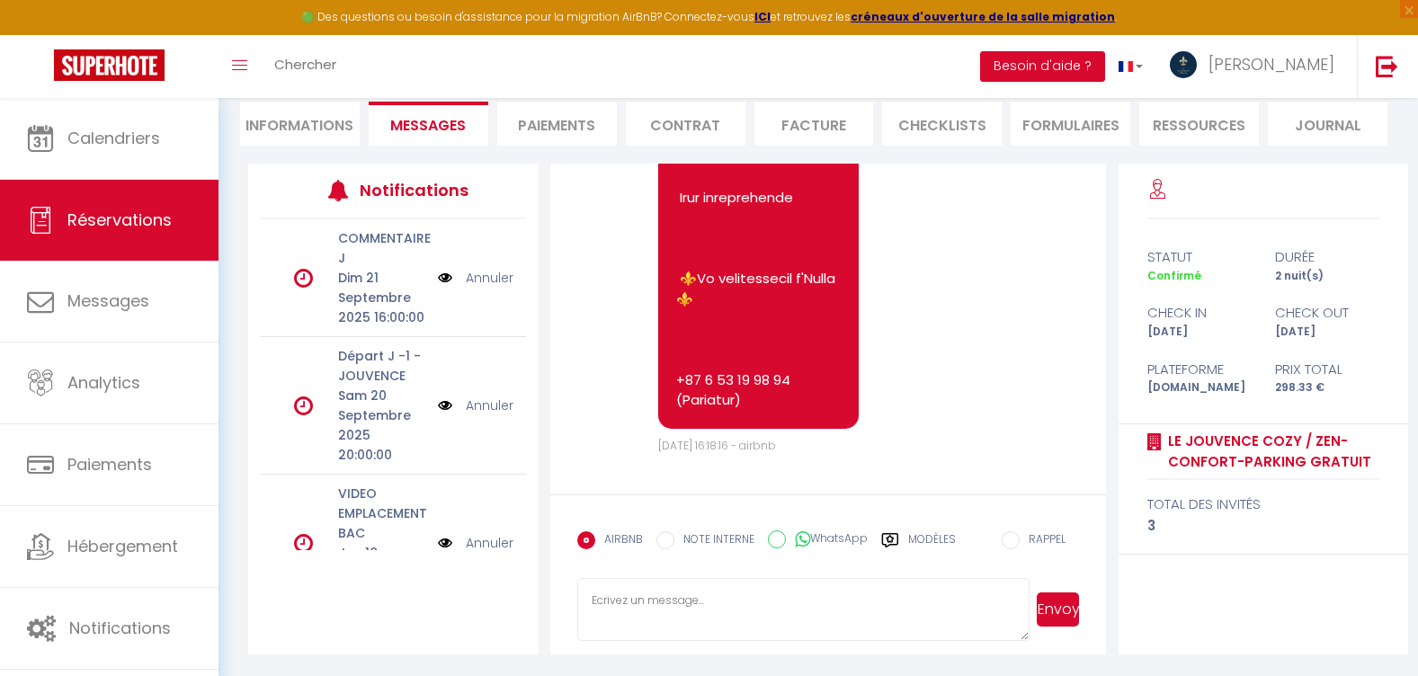
click at [644, 617] on textarea at bounding box center [803, 609] width 452 height 63
paste textarea "Bonjour, Suite à un précédent séjour et un voyageur indélicat , un des volets d…"
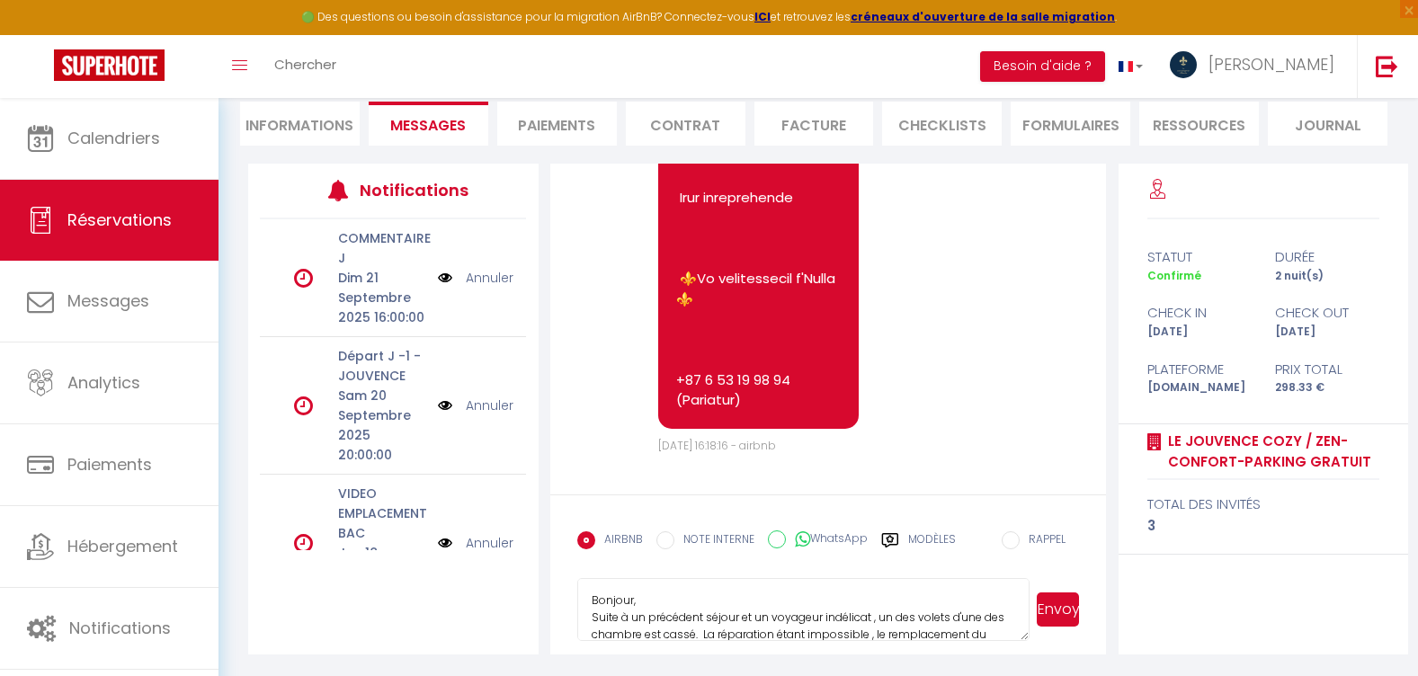
scroll to position [53, 0]
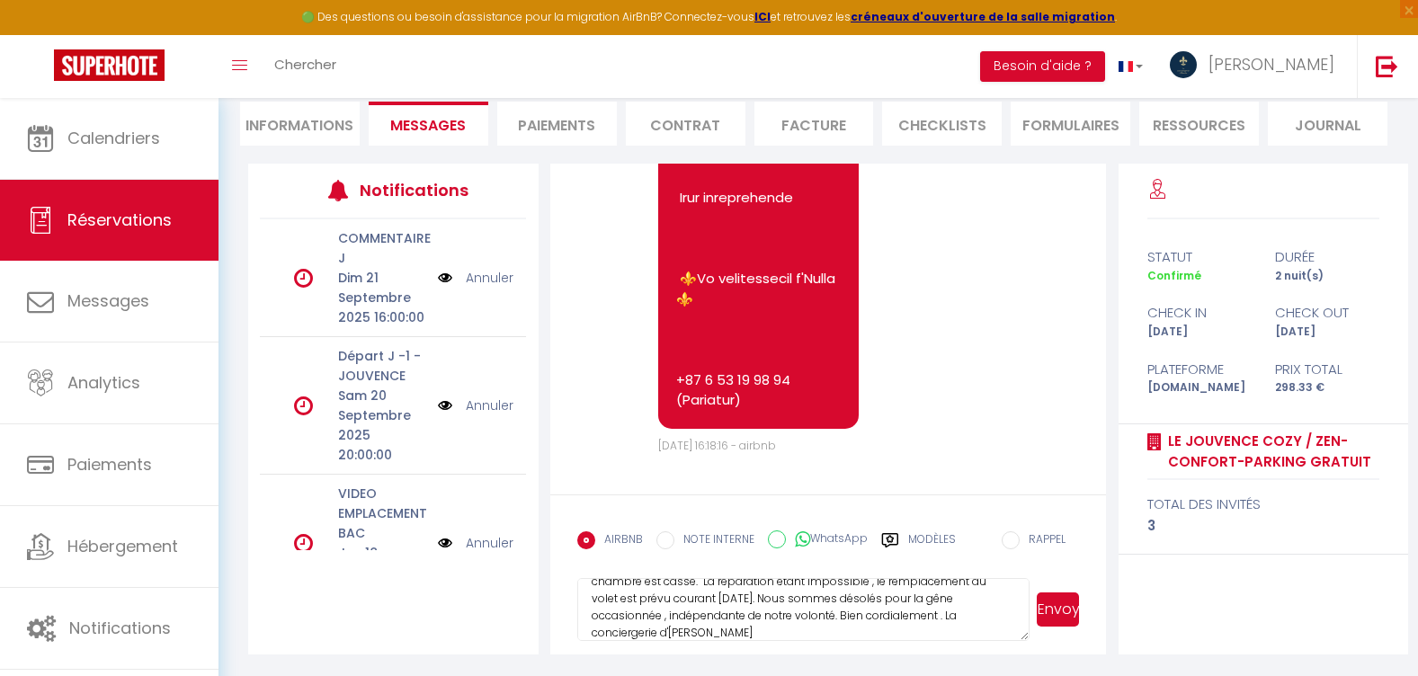
type textarea "Bonjour, Suite à un précédent séjour et un voyageur indélicat , un des volets d…"
click at [1051, 610] on button "Envoyer" at bounding box center [1058, 610] width 42 height 34
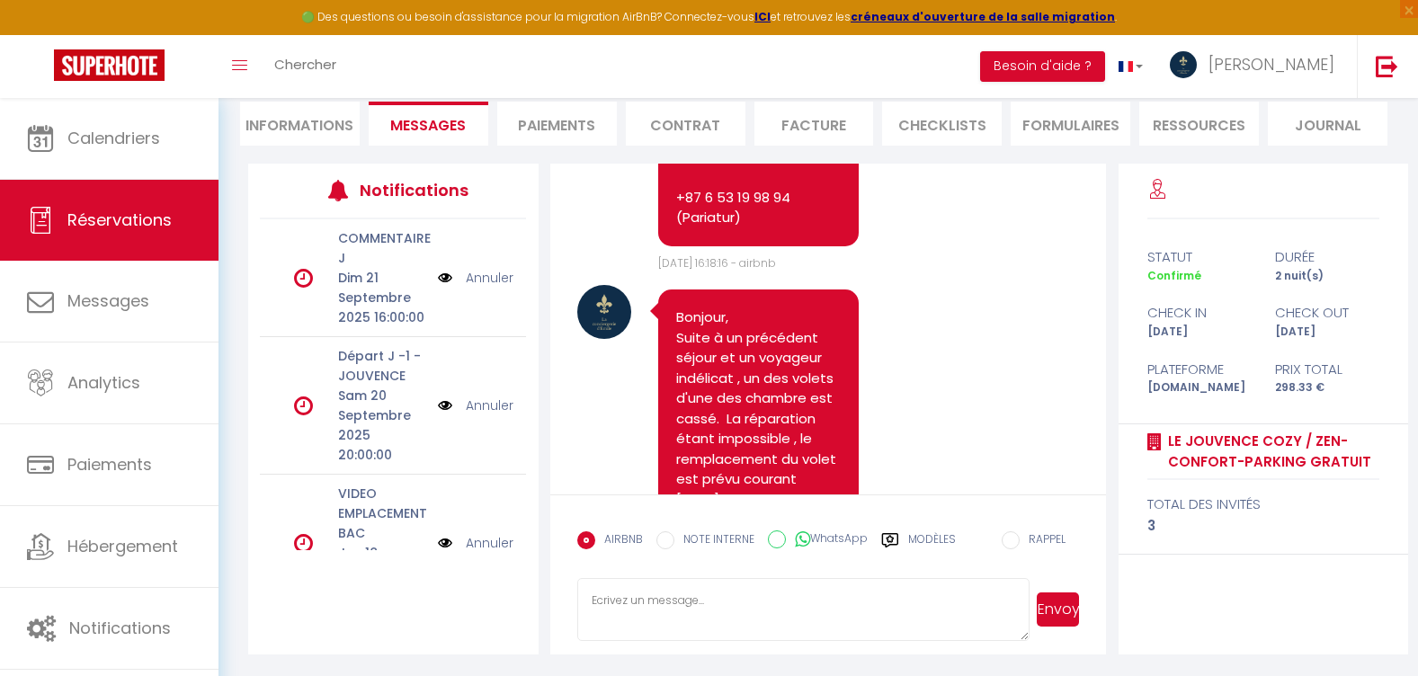
scroll to position [0, 0]
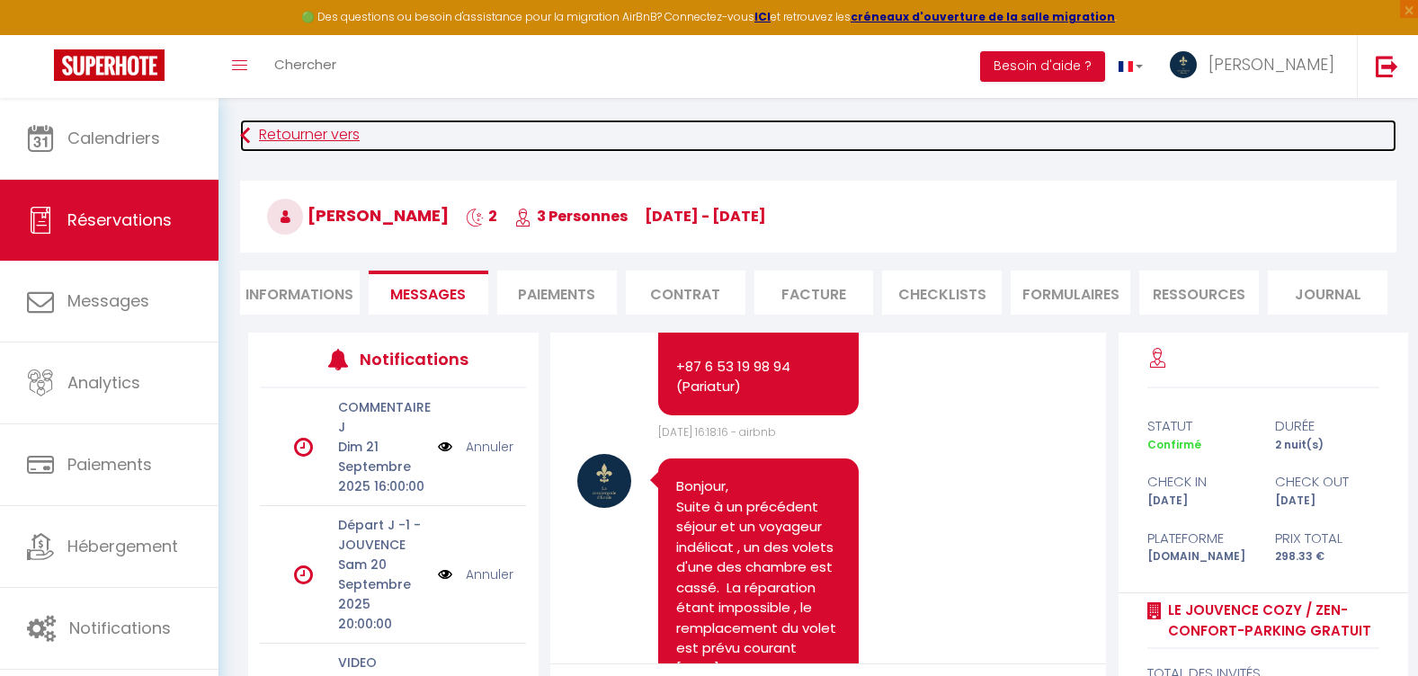
click at [318, 137] on link "Retourner vers" at bounding box center [818, 136] width 1156 height 32
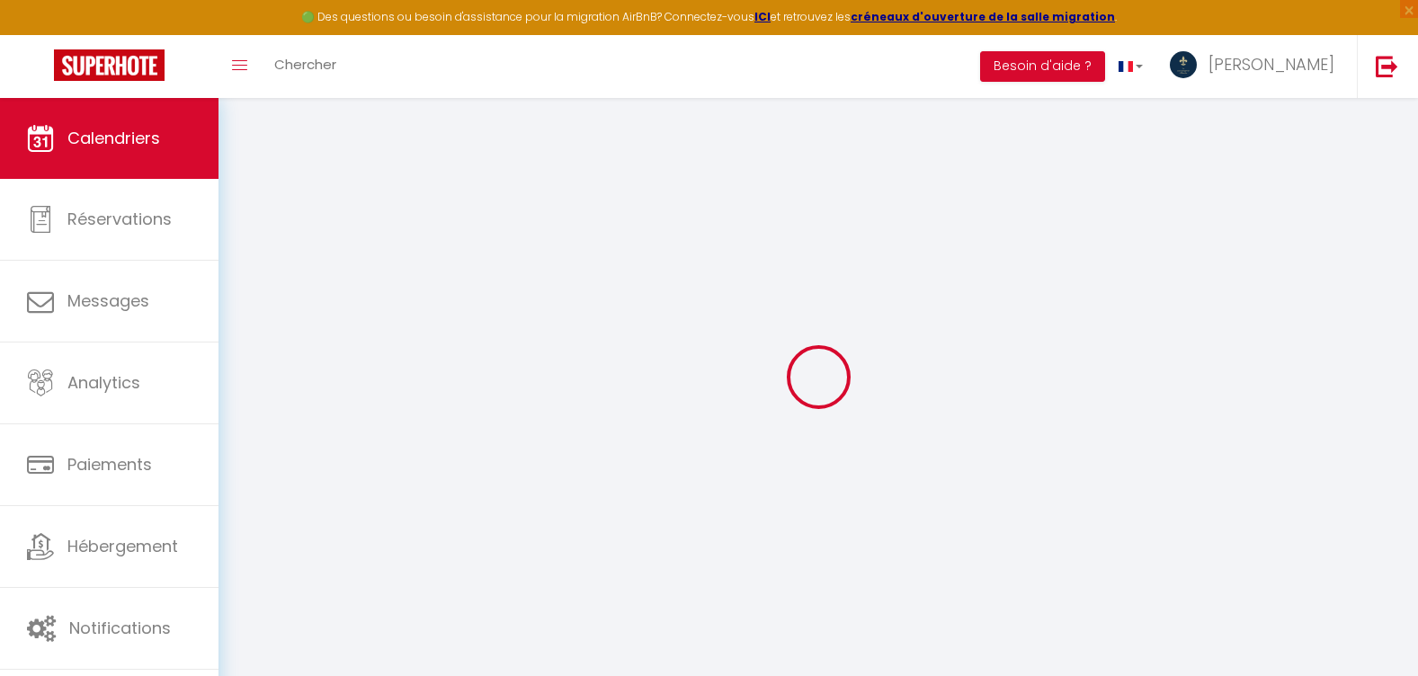
select select
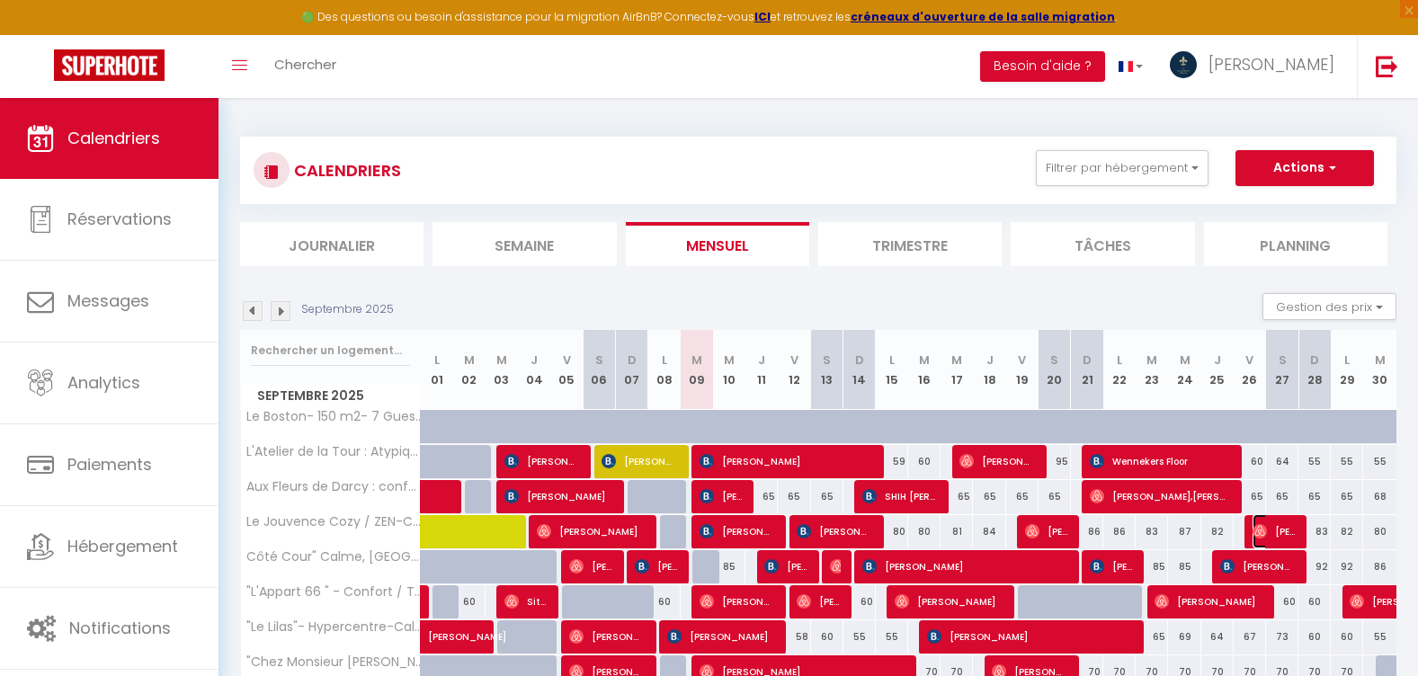
click at [1292, 532] on span "[PERSON_NAME]" at bounding box center [1274, 531] width 43 height 34
select select "OK"
select select "0"
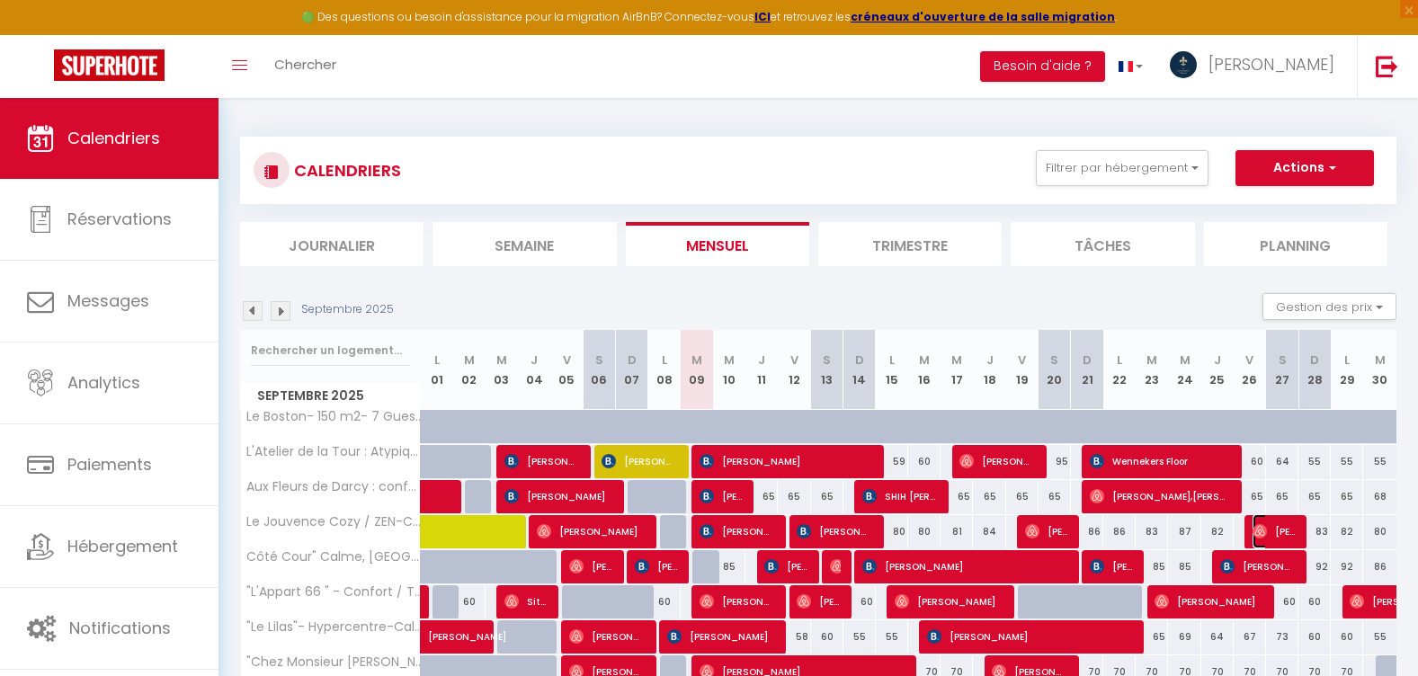
select select "1"
select select
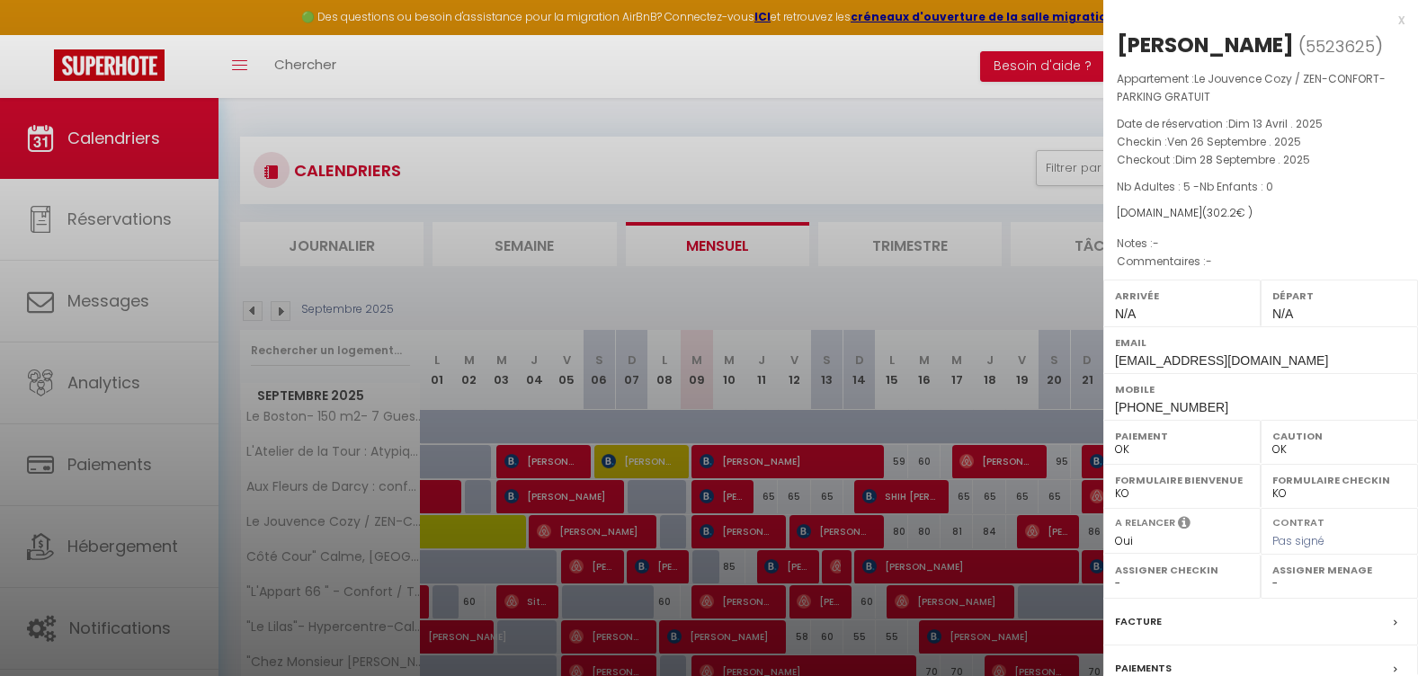
scroll to position [180, 0]
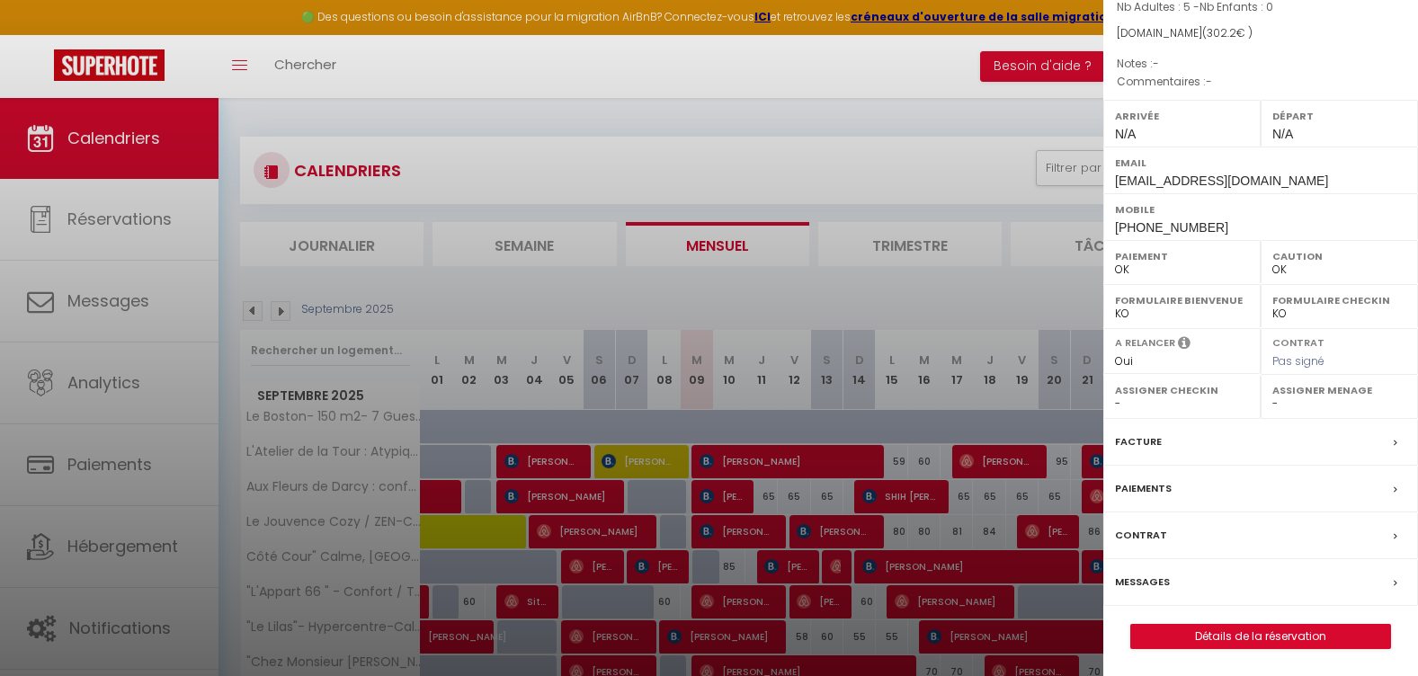
click at [1152, 575] on label "Messages" at bounding box center [1142, 582] width 55 height 19
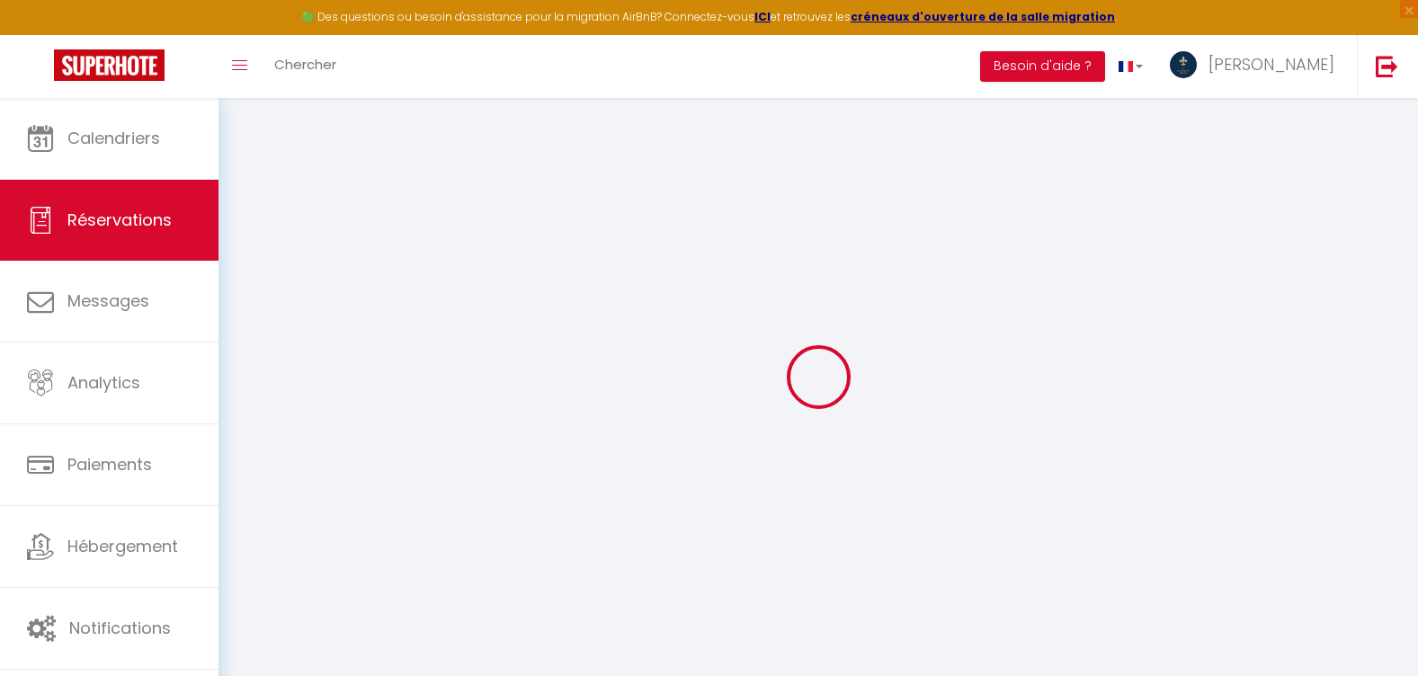
type input "Berit"
type input "[PERSON_NAME]"
type input "[EMAIL_ADDRESS][DOMAIN_NAME]"
type input "[PHONE_NUMBER]"
select select "DE"
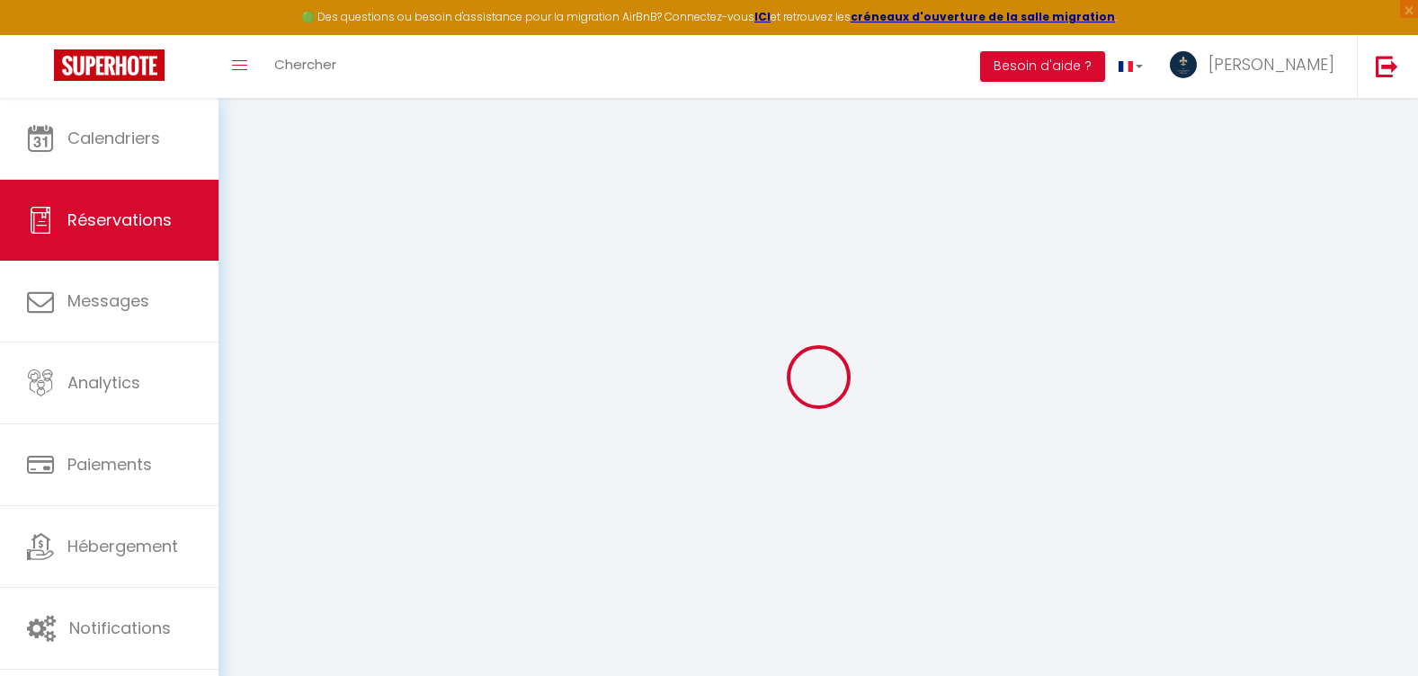
type input "10.4"
select select "21214"
select select "1"
select select
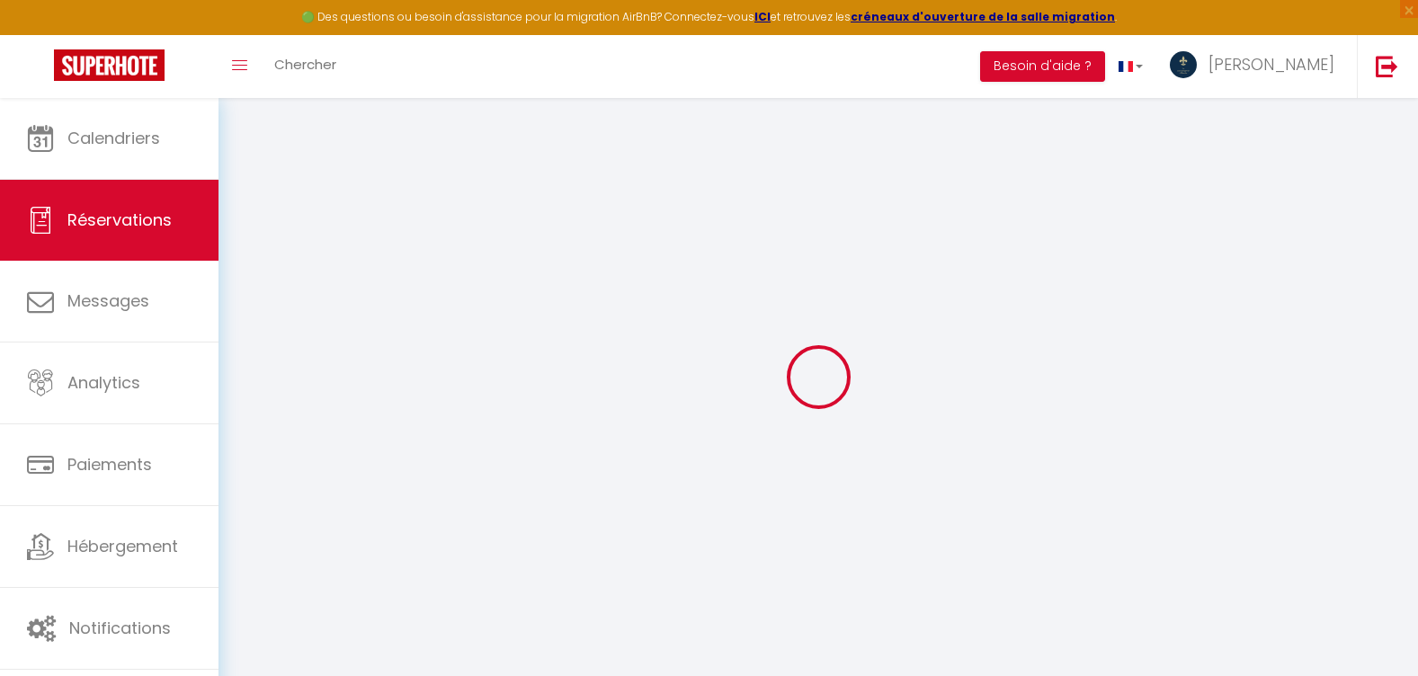
type input "5"
select select "12"
select select
type input "240"
checkbox input "false"
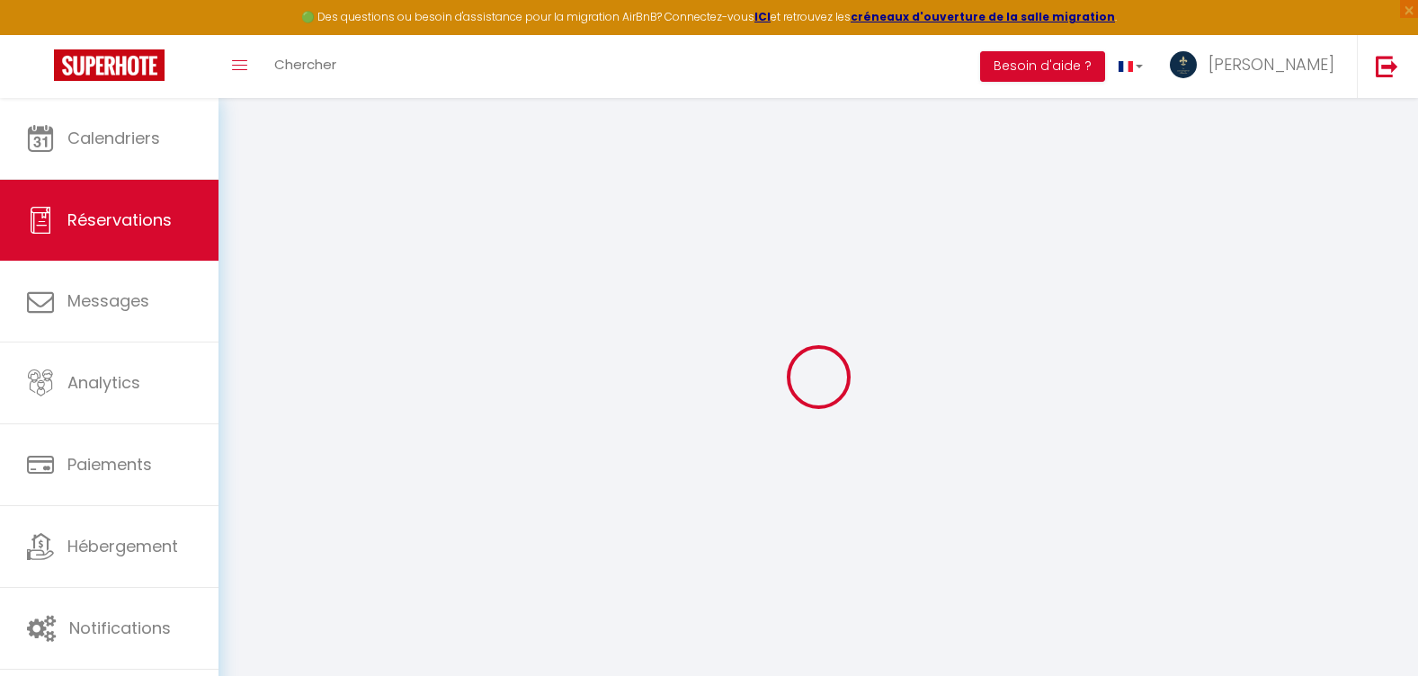
type input "0"
select select "1"
type input "0"
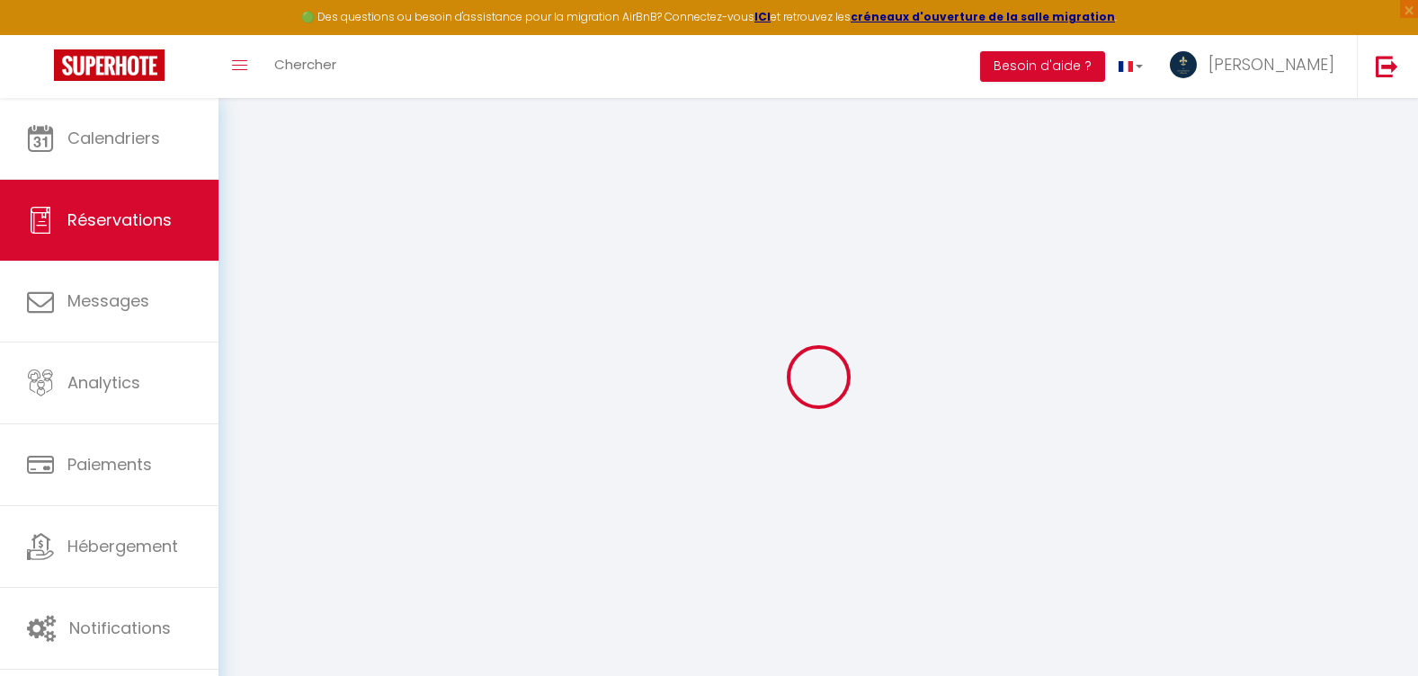
select select
select select "15"
checkbox input "false"
select index
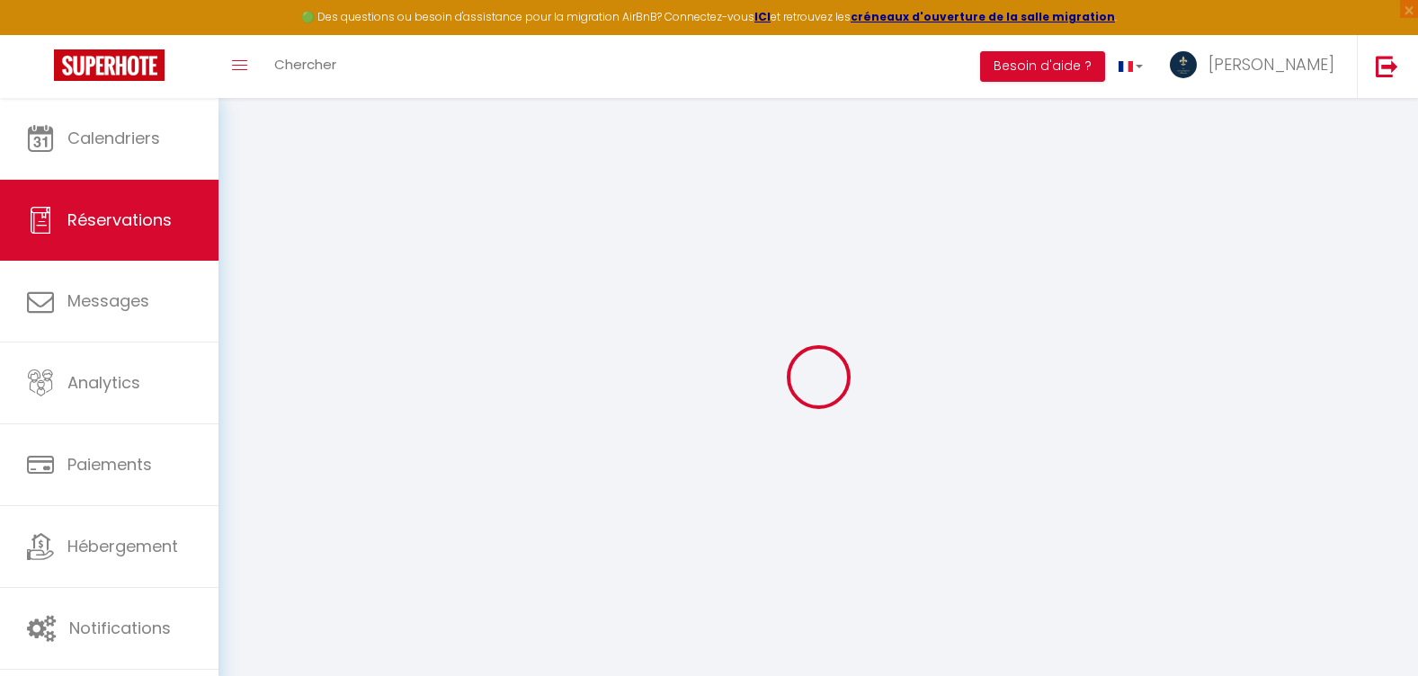
select select
checkbox input "false"
select index
select select
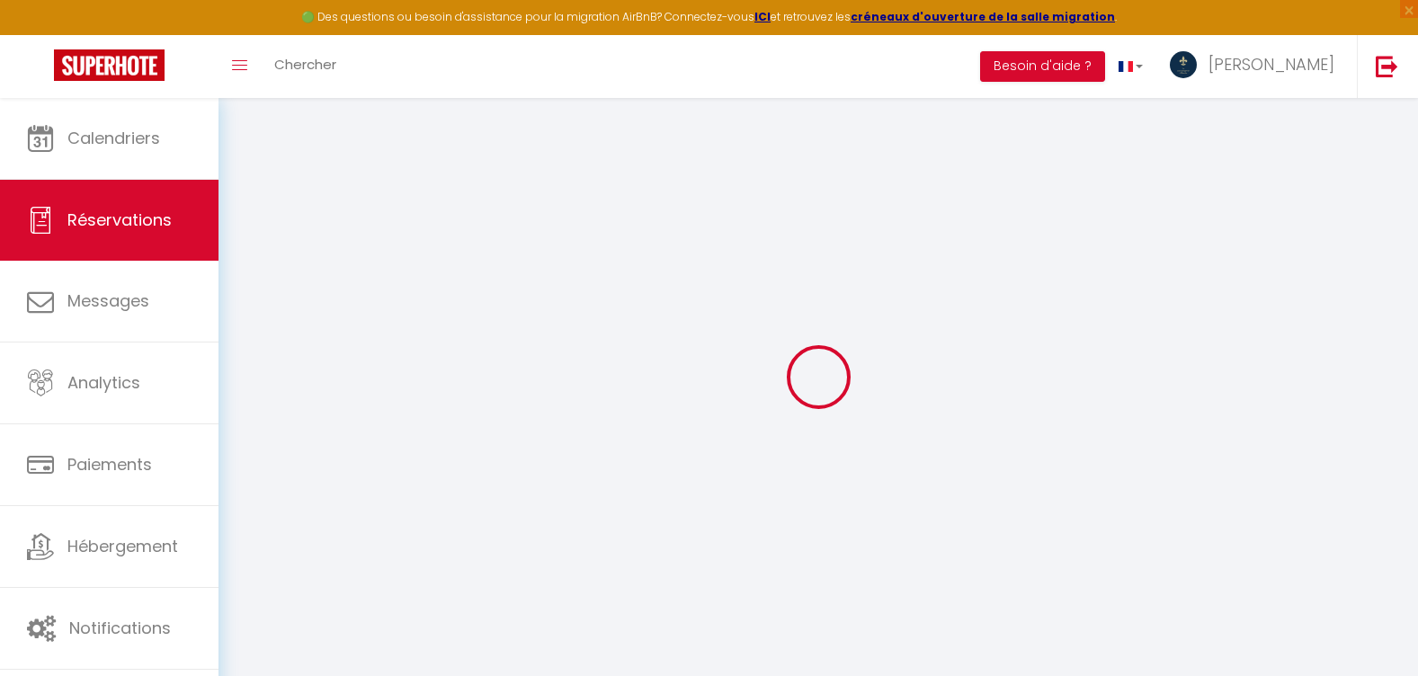
select select
checkbox input "false"
select index
select select
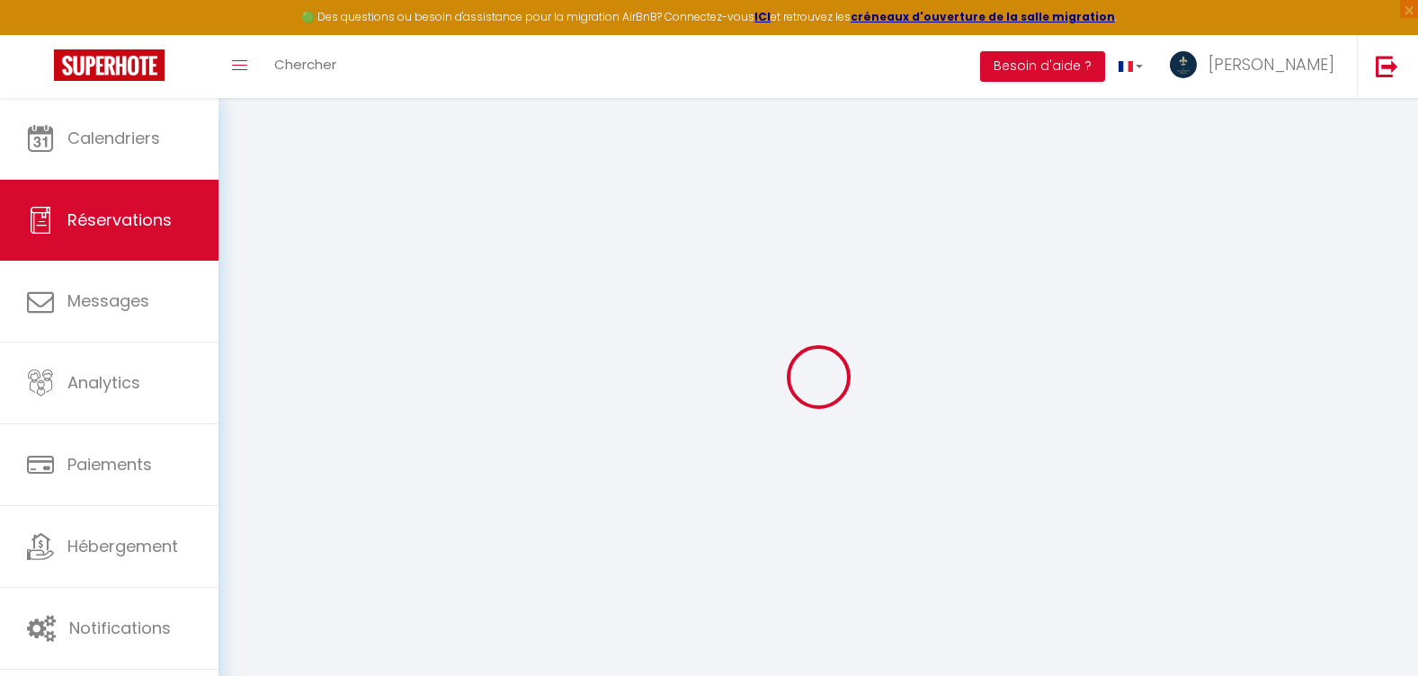
checkbox input "false"
select index
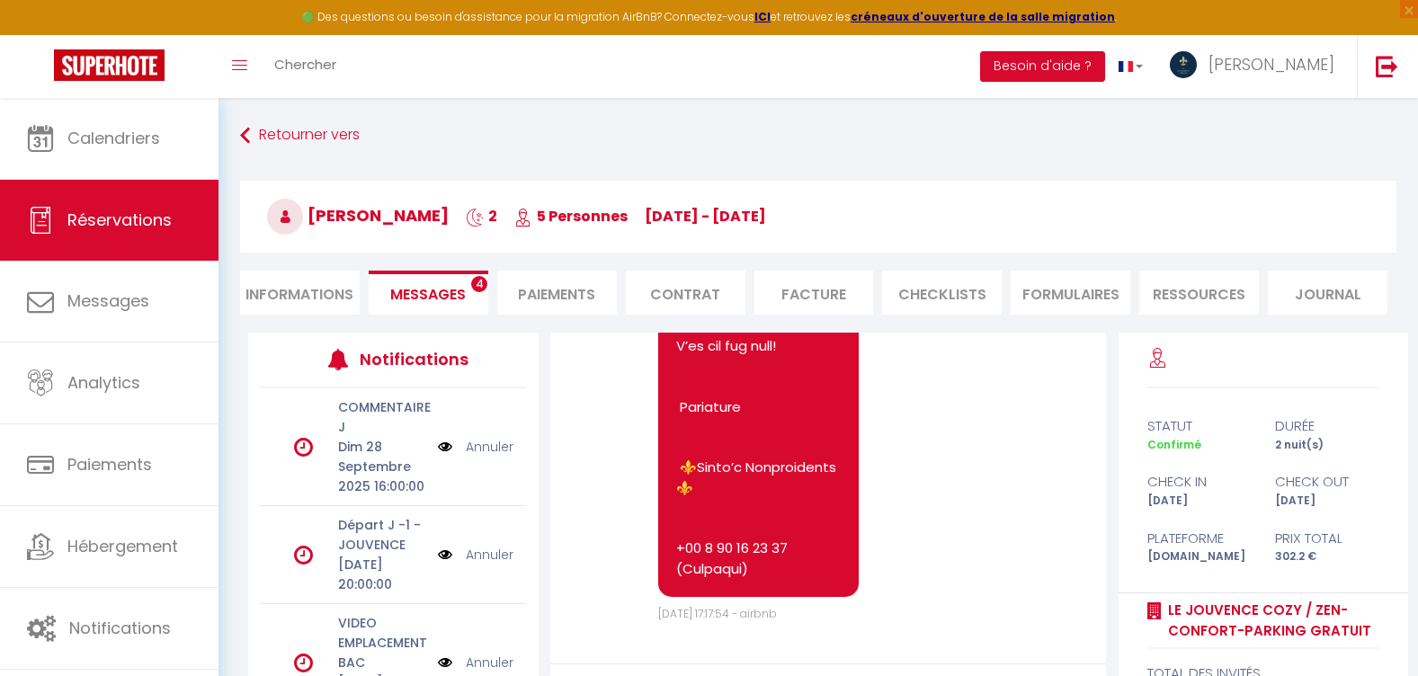
scroll to position [169, 0]
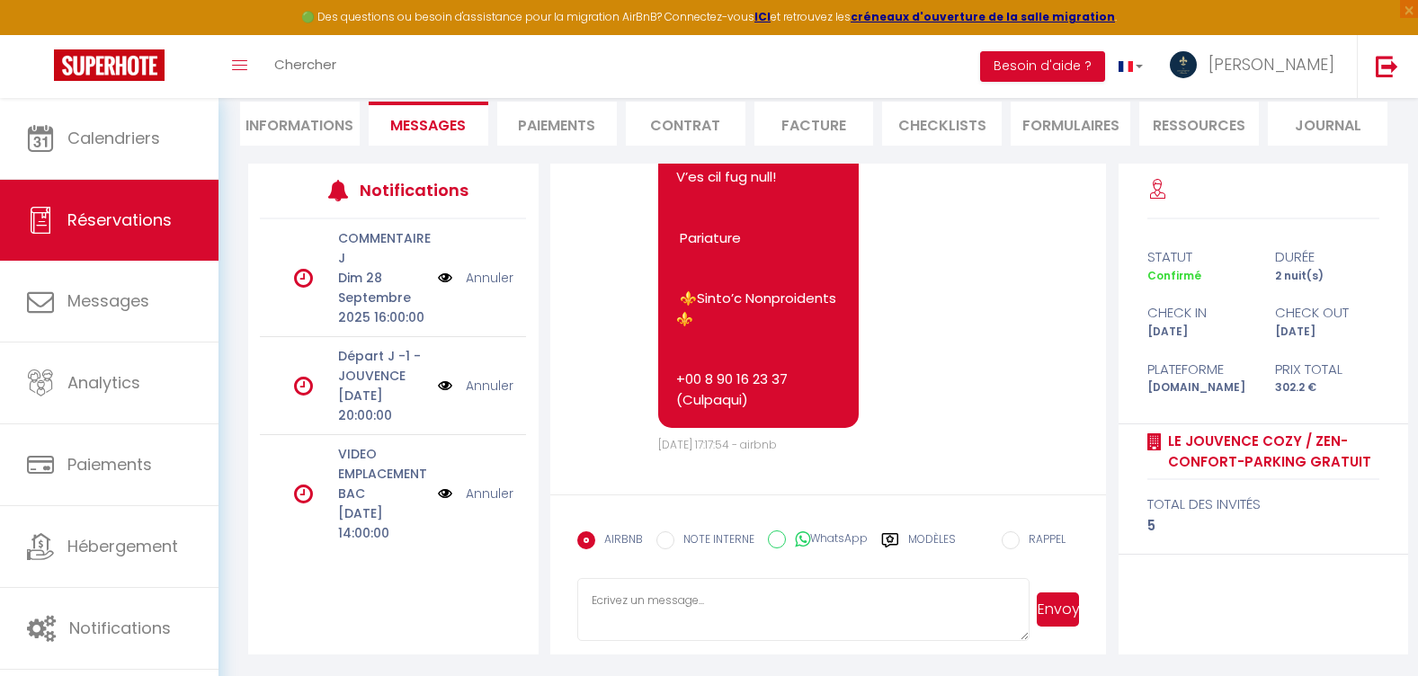
click at [704, 593] on textarea at bounding box center [803, 609] width 452 height 63
paste textarea "Bonjour, Suite à un précédent séjour et un voyageur indélicat , un des volets d…"
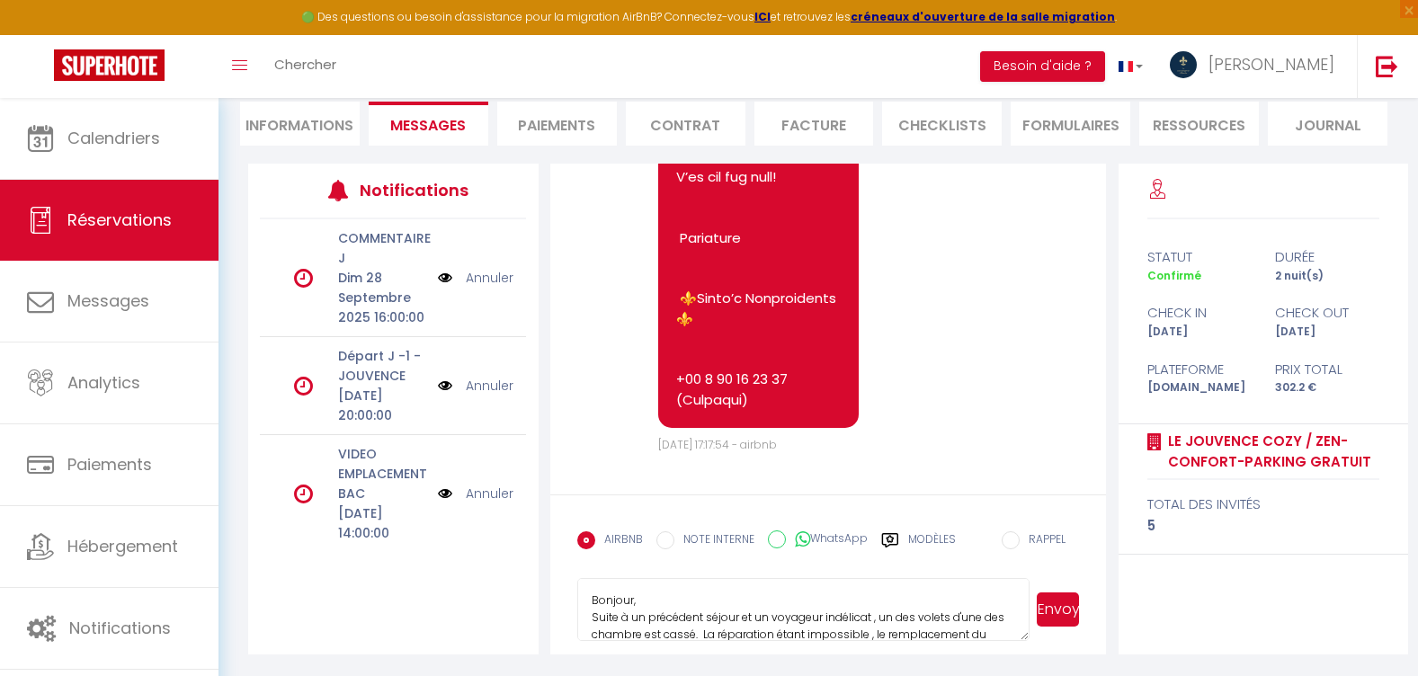
scroll to position [53, 0]
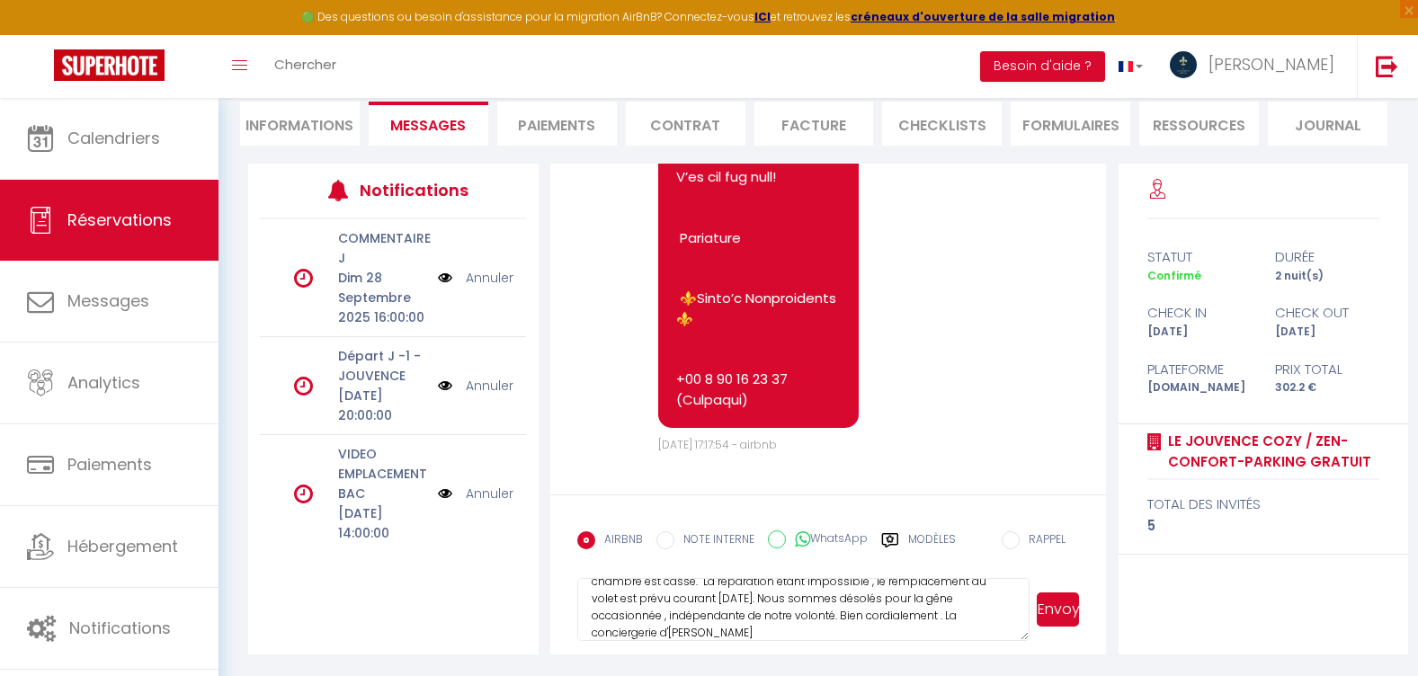
type textarea "Bonjour, Suite à un précédent séjour et un voyageur indélicat , un des volets d…"
click at [1044, 617] on button "Envoyer" at bounding box center [1058, 610] width 42 height 34
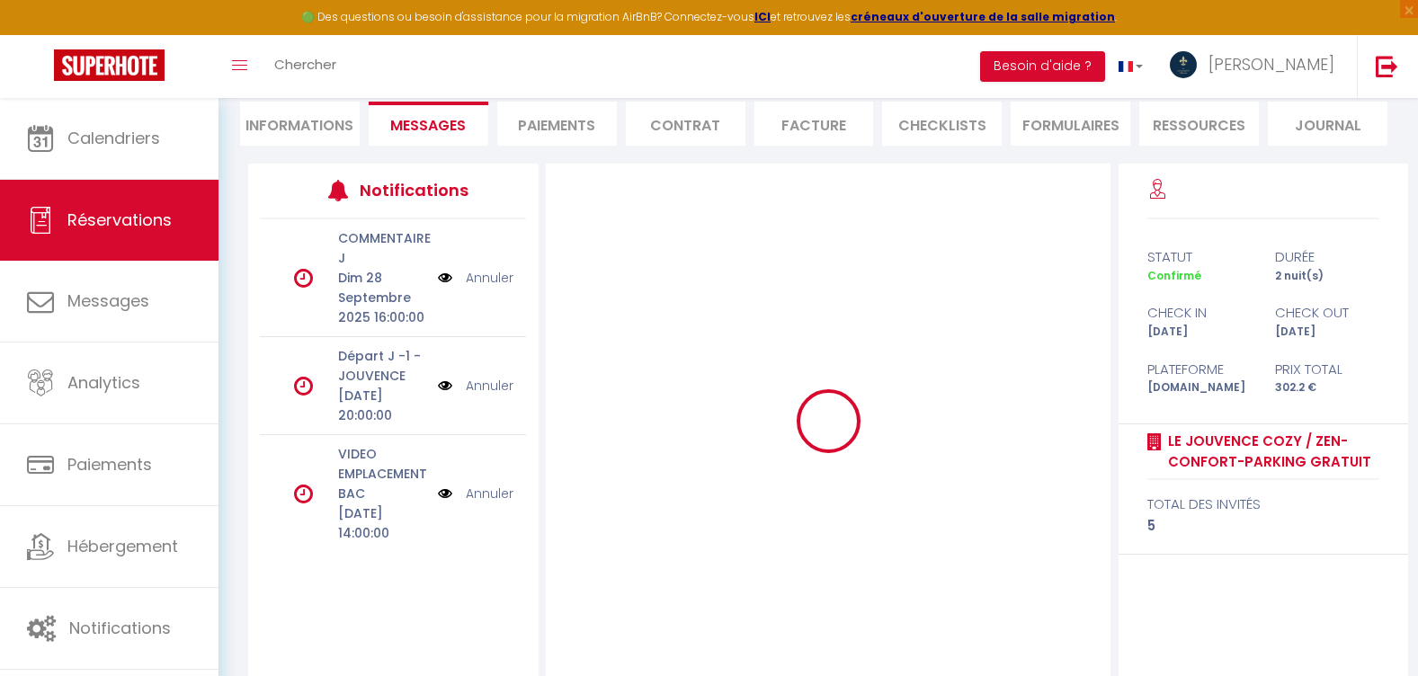
scroll to position [0, 0]
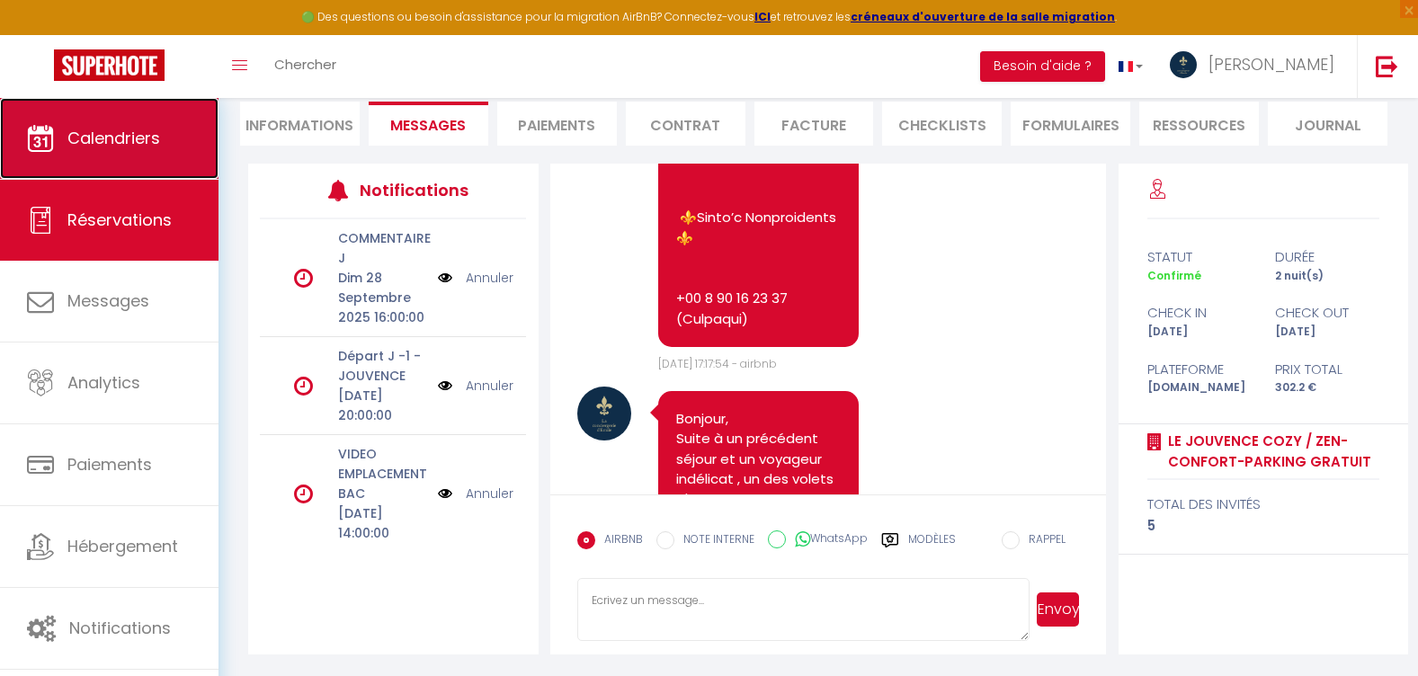
click at [100, 155] on link "Calendriers" at bounding box center [109, 138] width 218 height 81
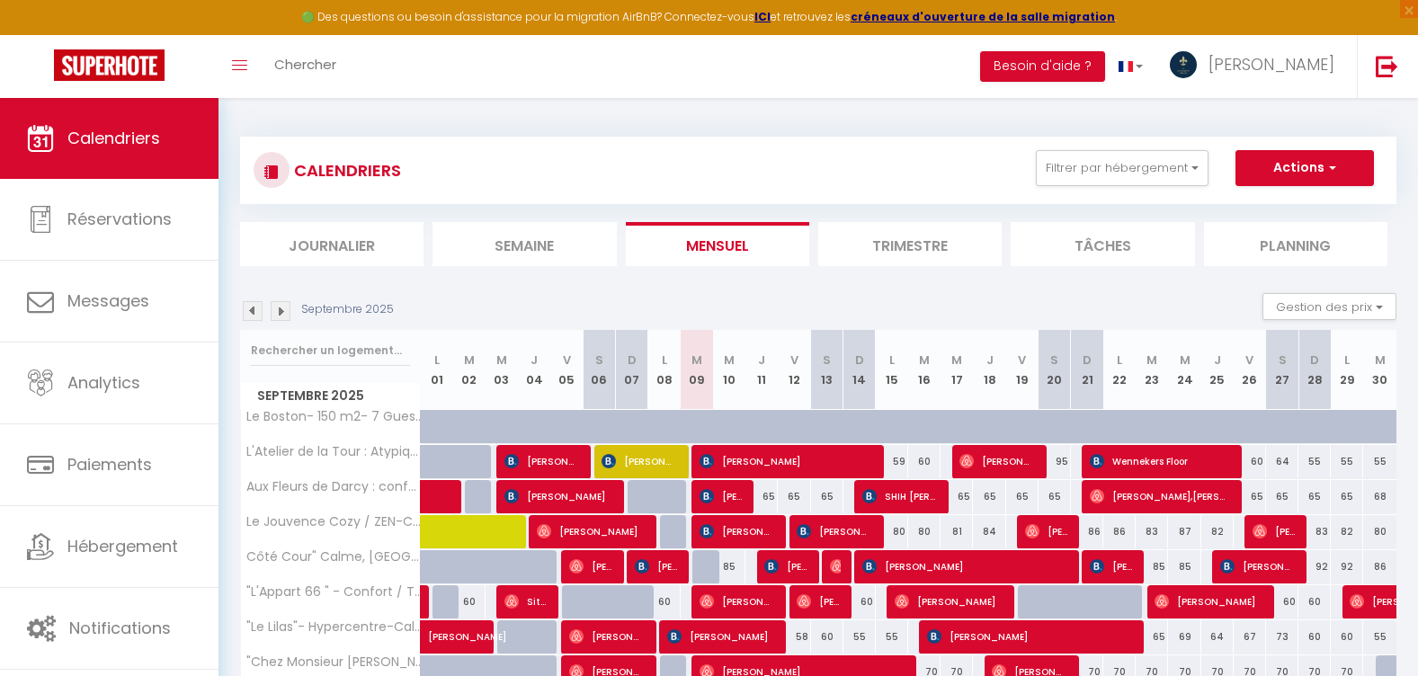
click at [283, 308] on img at bounding box center [281, 311] width 20 height 20
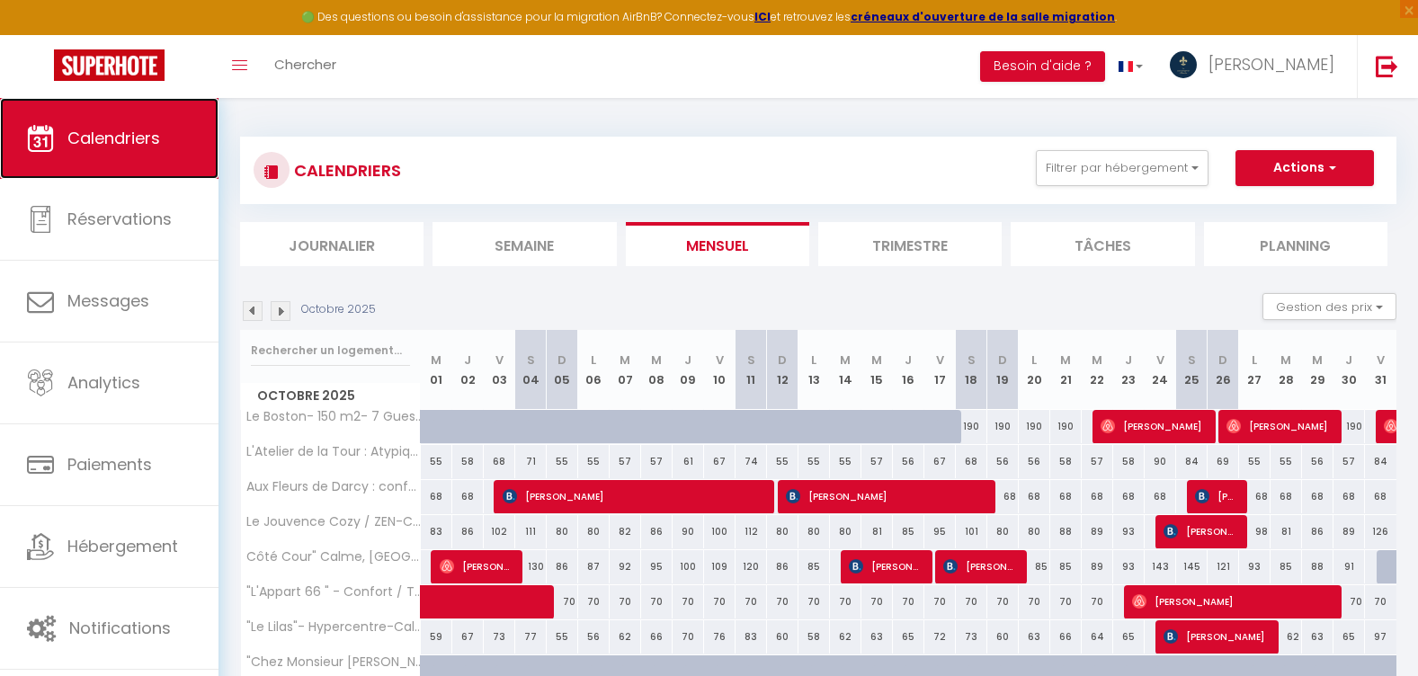
click at [94, 139] on span "Calendriers" at bounding box center [113, 138] width 93 height 22
